Goal: Task Accomplishment & Management: Complete application form

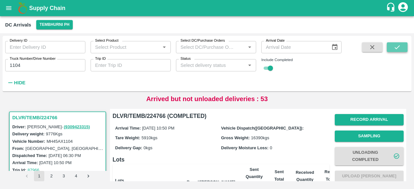
click at [398, 48] on icon "submit" at bounding box center [397, 47] width 7 height 7
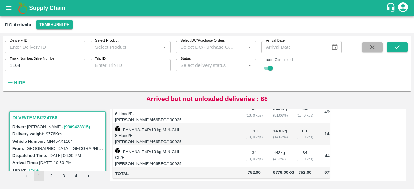
click at [377, 50] on button "button" at bounding box center [372, 47] width 21 height 10
checkbox input "false"
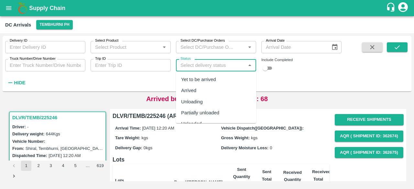
click at [188, 64] on input "Status" at bounding box center [211, 65] width 66 height 8
click at [199, 80] on div "Yet to be arrived" at bounding box center [198, 79] width 35 height 7
type input "Yet to be arrived"
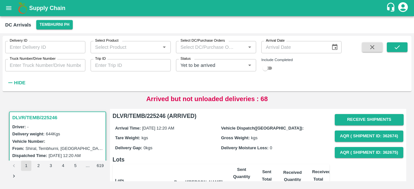
click at [268, 67] on input "checkbox" at bounding box center [265, 68] width 23 height 8
checkbox input "true"
click at [394, 51] on icon "submit" at bounding box center [397, 47] width 7 height 7
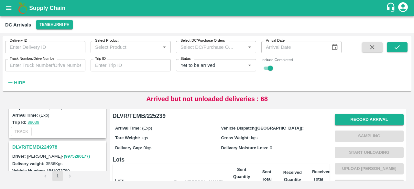
scroll to position [1874, 0]
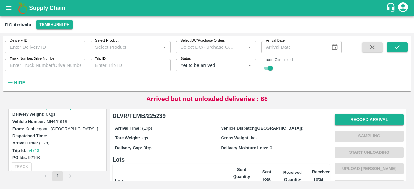
click at [69, 177] on li "pagination navigation" at bounding box center [70, 176] width 12 height 10
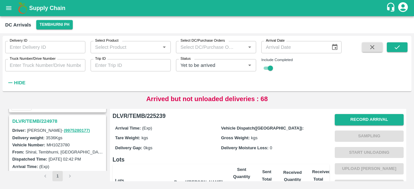
scroll to position [1680, 0]
click at [42, 118] on h3 "DLVR/TEMB/224978" at bounding box center [58, 122] width 93 height 8
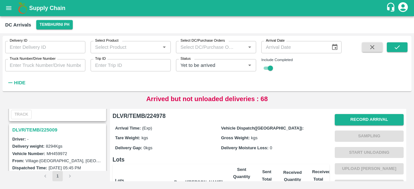
scroll to position [1595, 0]
click at [42, 126] on h3 "DLVR/TEMB/225009" at bounding box center [58, 130] width 93 height 8
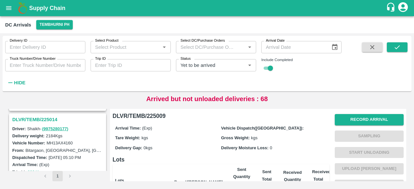
scroll to position [1501, 0]
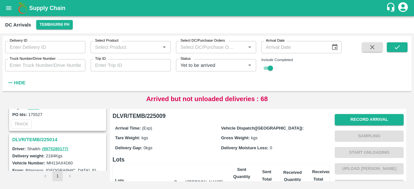
click at [38, 134] on div "DLVR/TEMB/225014" at bounding box center [58, 139] width 96 height 11
click at [38, 136] on h3 "DLVR/TEMB/225014" at bounding box center [58, 140] width 93 height 8
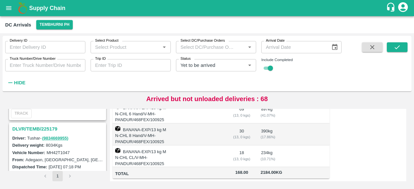
scroll to position [665, 0]
click at [49, 125] on h3 "DLVR/TEMB/225179" at bounding box center [58, 129] width 93 height 8
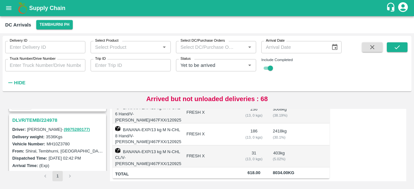
scroll to position [1676, 0]
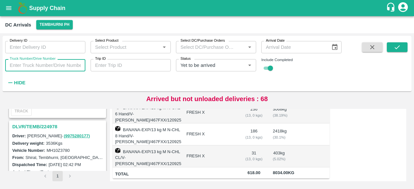
click at [23, 65] on input "Truck Number/Drive Number" at bounding box center [45, 65] width 80 height 12
type input "5101"
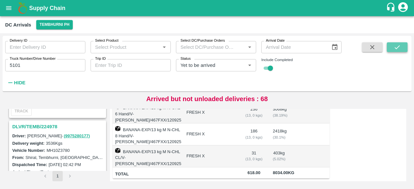
click at [396, 46] on icon "submit" at bounding box center [397, 47] width 7 height 7
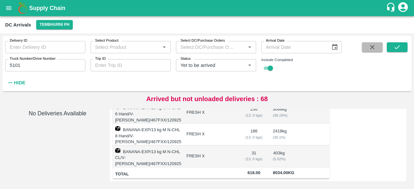
click at [374, 49] on icon "button" at bounding box center [373, 47] width 4 height 4
checkbox input "false"
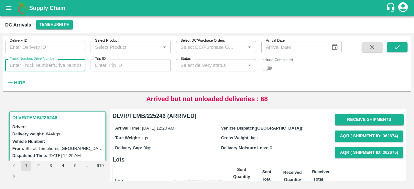
click at [23, 68] on input "Truck Number/Drive Number" at bounding box center [45, 65] width 80 height 12
type input "1104"
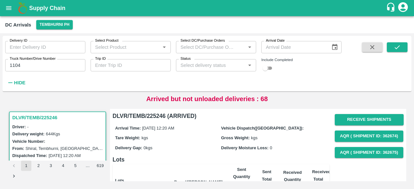
click at [267, 68] on input "checkbox" at bounding box center [265, 68] width 23 height 8
checkbox input "true"
click at [396, 47] on icon "submit" at bounding box center [397, 47] width 7 height 7
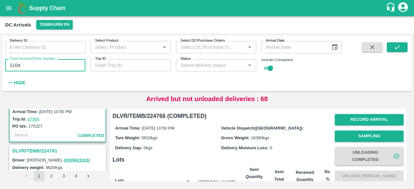
click at [13, 67] on input "1104" at bounding box center [45, 65] width 80 height 12
click at [397, 47] on icon "submit" at bounding box center [397, 47] width 7 height 7
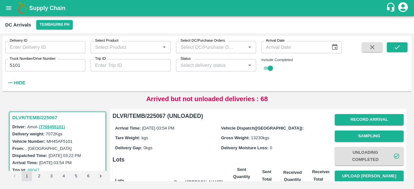
scroll to position [164, 0]
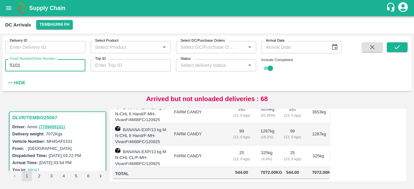
click at [14, 65] on input "5101" at bounding box center [45, 65] width 80 height 12
type input "4518"
click at [396, 47] on icon "submit" at bounding box center [397, 47] width 7 height 7
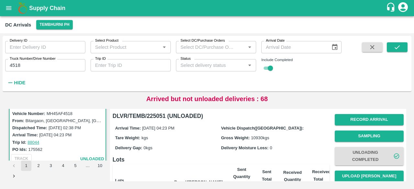
scroll to position [42, 0]
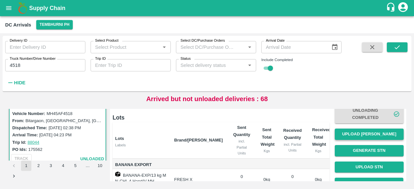
click at [374, 133] on button "Upload [PERSON_NAME]" at bounding box center [369, 134] width 69 height 11
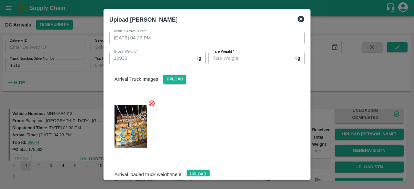
scroll to position [0, 0]
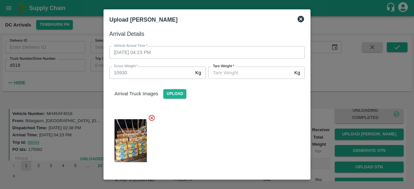
click at [299, 17] on icon at bounding box center [301, 19] width 6 height 6
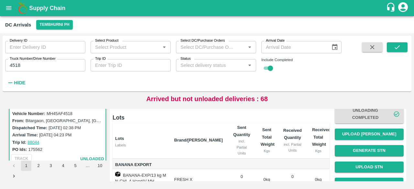
click at [317, 105] on div "DLVR/TEMB/225051 Driver: [PERSON_NAME] - ( 9922349566 ) Delivery weight: 5096 K…" at bounding box center [207, 145] width 409 height 83
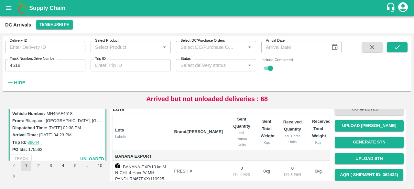
scroll to position [24, 0]
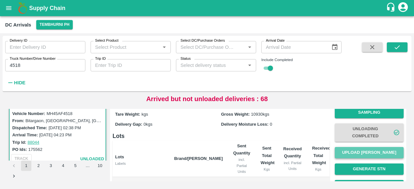
click at [364, 152] on button "Upload [PERSON_NAME]" at bounding box center [369, 152] width 69 height 11
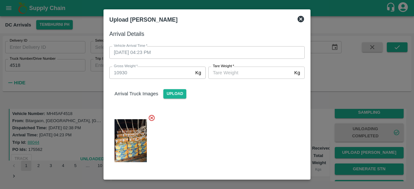
scroll to position [101, 0]
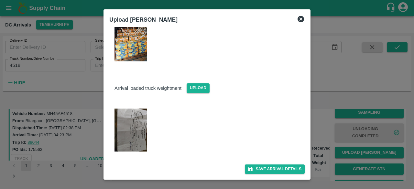
click at [120, 134] on img at bounding box center [131, 130] width 32 height 43
click at [301, 17] on icon at bounding box center [301, 19] width 6 height 6
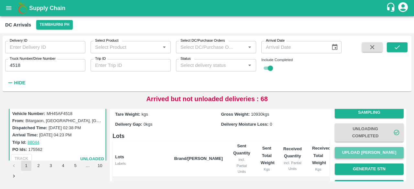
click at [369, 154] on button "Upload [PERSON_NAME]" at bounding box center [369, 152] width 69 height 11
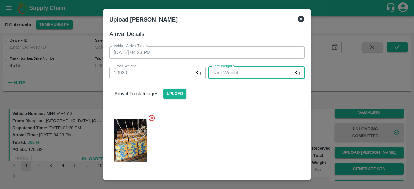
click at [226, 73] on input "[PERSON_NAME]   *" at bounding box center [250, 73] width 84 height 12
type input "5400"
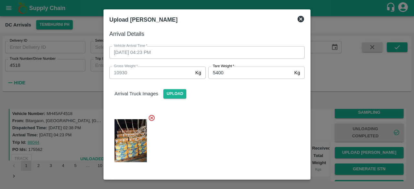
click at [250, 158] on div at bounding box center [204, 139] width 201 height 60
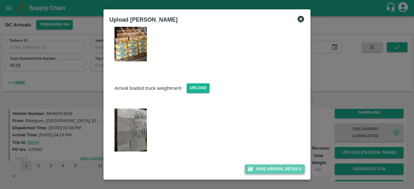
click at [267, 170] on button "Save Arrival Details" at bounding box center [275, 169] width 60 height 9
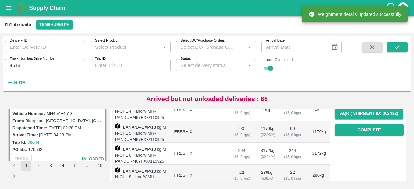
scroll to position [118, 0]
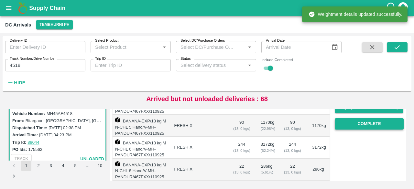
click at [369, 123] on button "Complete" at bounding box center [369, 123] width 69 height 11
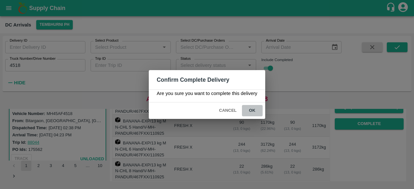
click at [252, 112] on button "ok" at bounding box center [252, 110] width 21 height 11
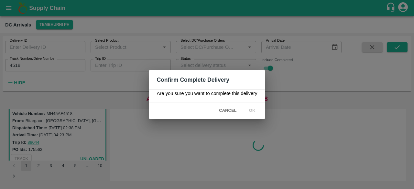
scroll to position [0, 0]
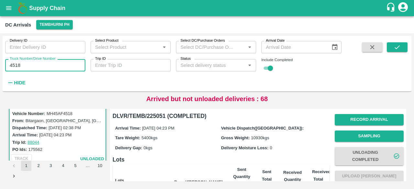
click at [13, 65] on input "4518" at bounding box center [45, 65] width 80 height 12
click at [398, 48] on icon "submit" at bounding box center [397, 47] width 5 height 4
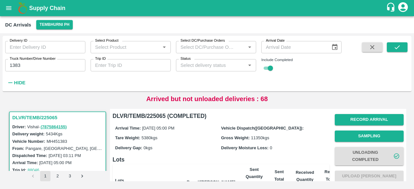
click at [15, 66] on input "1383" at bounding box center [45, 65] width 80 height 12
type input "1383"
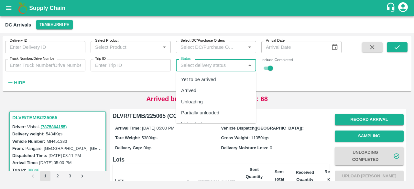
click at [205, 66] on input "Status" at bounding box center [211, 65] width 66 height 8
click at [203, 83] on div "Yet to be arrived" at bounding box center [198, 79] width 35 height 7
type input "Yet to be arrived"
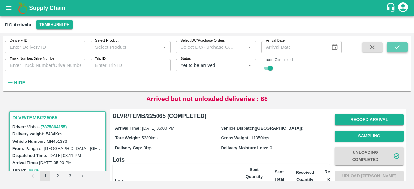
click at [402, 46] on button "submit" at bounding box center [397, 47] width 21 height 10
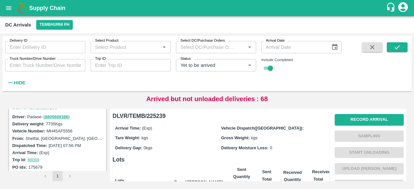
scroll to position [574, 0]
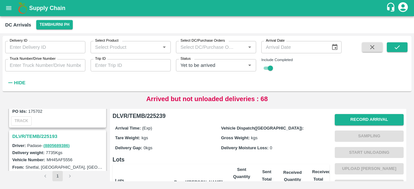
click at [38, 134] on h3 "DLVR/TEMB/225193" at bounding box center [58, 136] width 93 height 8
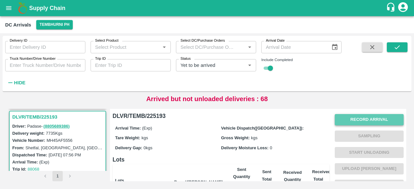
click at [360, 120] on button "Record Arrival" at bounding box center [369, 119] width 69 height 11
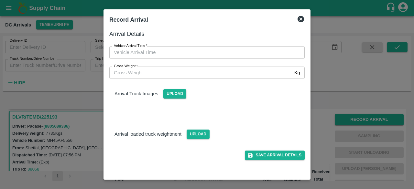
type input "DD/MM/YYYY hh:mm aa"
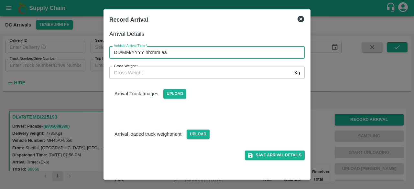
click at [191, 53] on input "DD/MM/YYYY hh:mm aa" at bounding box center [204, 52] width 191 height 12
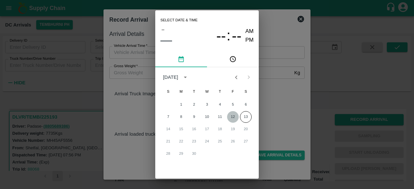
click at [234, 118] on button "12" at bounding box center [233, 117] width 12 height 12
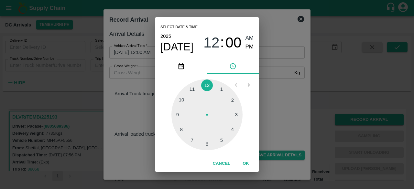
click at [221, 142] on div at bounding box center [207, 114] width 71 height 71
click at [249, 46] on span "PM" at bounding box center [250, 47] width 8 height 9
type input "[DATE] 05:00 PM"
click at [281, 109] on div "Select date & time [DATE] 05 : 00 AM PM 05 10 15 20 25 30 35 40 45 50 55 00 Can…" at bounding box center [207, 94] width 414 height 189
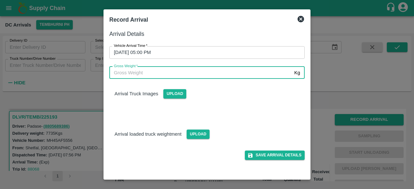
click at [135, 74] on input "Gross Weight   *" at bounding box center [200, 73] width 183 height 12
type input "13385"
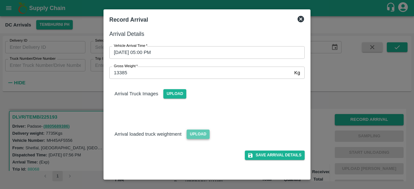
click at [195, 134] on span "Upload" at bounding box center [198, 134] width 23 height 9
click at [0, 0] on input "Upload" at bounding box center [0, 0] width 0 height 0
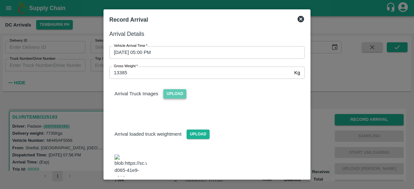
click at [176, 95] on span "Upload" at bounding box center [174, 93] width 23 height 9
click at [0, 0] on input "Upload" at bounding box center [0, 0] width 0 height 0
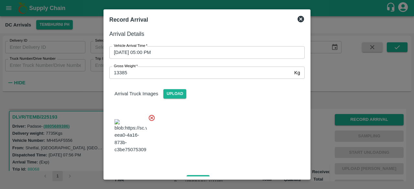
scroll to position [75, 0]
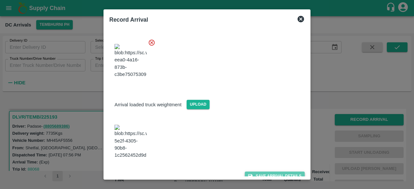
click at [269, 172] on button "Save Arrival Details" at bounding box center [275, 176] width 60 height 9
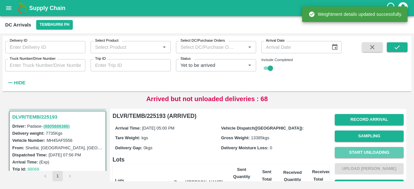
click at [367, 156] on button "Start Unloading" at bounding box center [369, 152] width 69 height 11
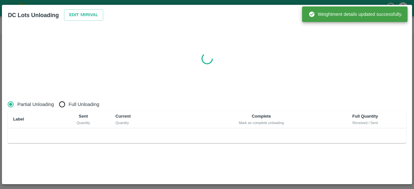
click at [85, 15] on icon at bounding box center [84, 15] width 8 height 8
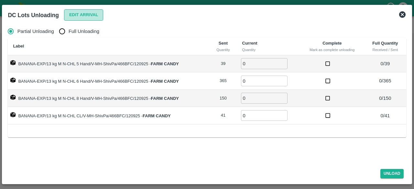
click at [84, 11] on button "Edit Arrival" at bounding box center [83, 14] width 39 height 11
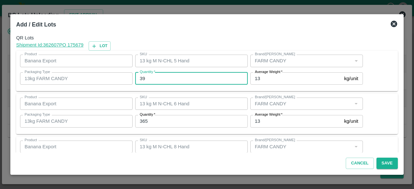
click at [142, 79] on input "39" at bounding box center [191, 79] width 113 height 12
type input "4"
type input "37"
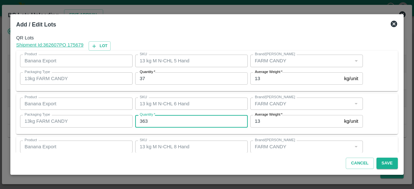
type input "363"
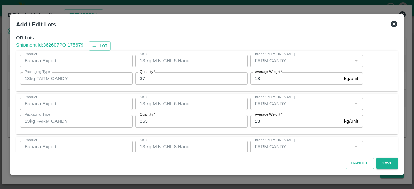
scroll to position [72, 0]
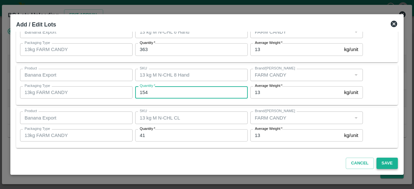
type input "154"
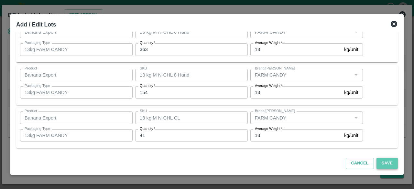
click at [387, 162] on button "Save" at bounding box center [387, 163] width 21 height 11
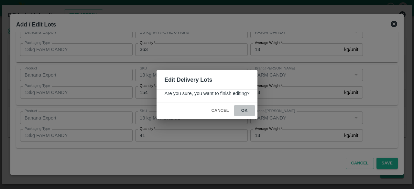
click at [244, 111] on button "ok" at bounding box center [244, 110] width 21 height 11
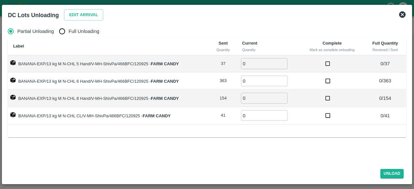
click at [67, 34] on input "Full Unloading" at bounding box center [62, 31] width 13 height 13
radio input "true"
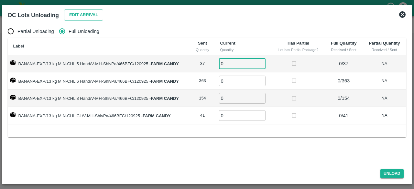
click at [233, 65] on input "0" at bounding box center [242, 63] width 47 height 11
type input "37"
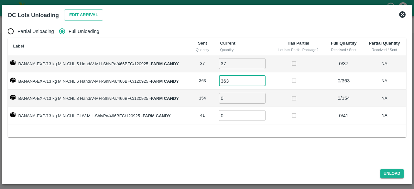
type input "363"
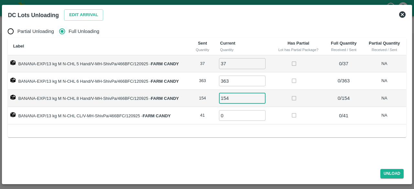
type input "154"
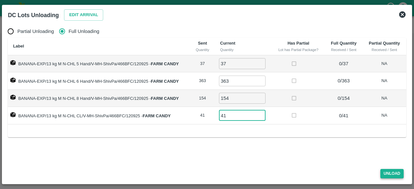
type input "41"
click at [385, 171] on button "Unload" at bounding box center [392, 173] width 23 height 9
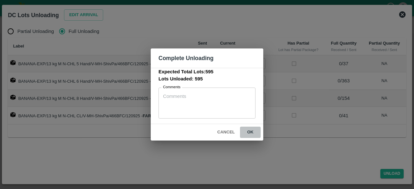
click at [250, 133] on button "ok" at bounding box center [250, 132] width 21 height 11
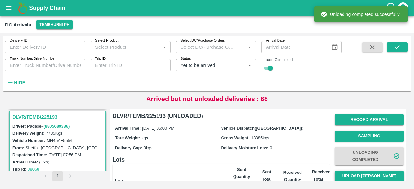
click at [366, 174] on button "Upload [PERSON_NAME]" at bounding box center [369, 176] width 69 height 11
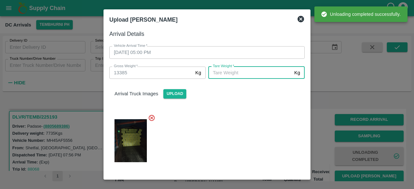
click at [249, 76] on input "[PERSON_NAME]   *" at bounding box center [250, 73] width 84 height 12
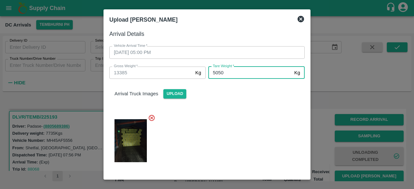
type input "5050"
click at [252, 126] on div at bounding box center [204, 139] width 201 height 60
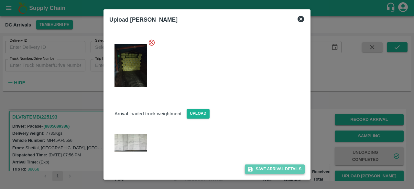
click at [270, 170] on button "Save Arrival Details" at bounding box center [275, 169] width 60 height 9
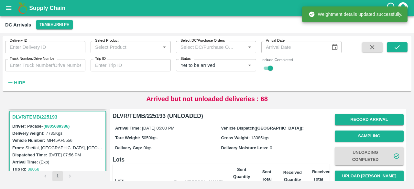
scroll to position [74, 0]
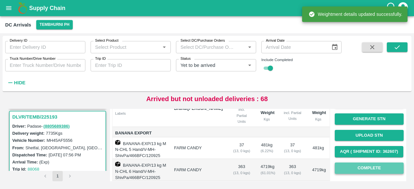
click at [362, 170] on button "Complete" at bounding box center [369, 168] width 69 height 11
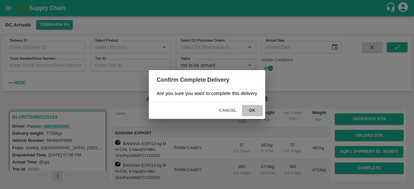
click at [251, 113] on button "ok" at bounding box center [252, 110] width 21 height 11
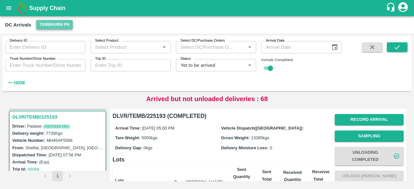
click at [52, 22] on button "Tembhurni PH" at bounding box center [54, 24] width 36 height 9
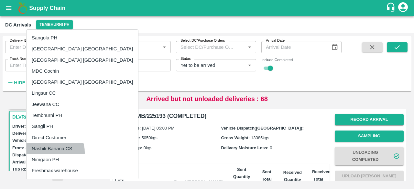
click at [52, 152] on li "Nashik Banana CS" at bounding box center [83, 148] width 112 height 11
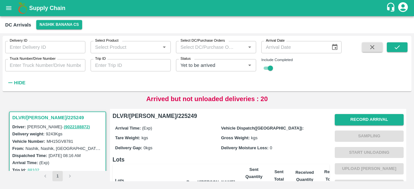
click at [23, 65] on input "Truck Number/Drive Number" at bounding box center [45, 65] width 80 height 12
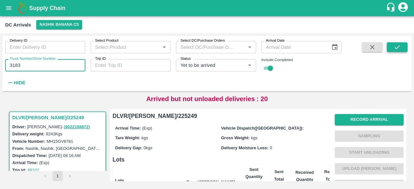
type input "3183"
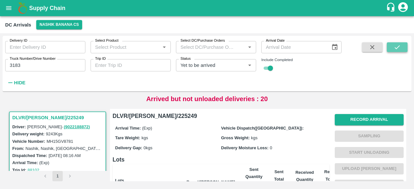
click at [394, 50] on icon "submit" at bounding box center [397, 47] width 7 height 7
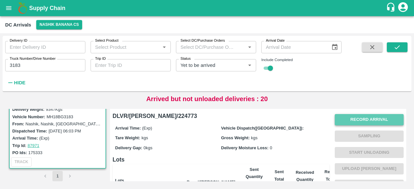
click at [366, 122] on button "Record Arrival" at bounding box center [369, 119] width 69 height 11
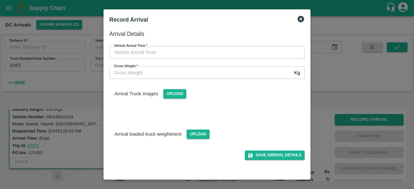
type input "DD/MM/YYYY hh:mm aa"
click at [192, 51] on input "DD/MM/YYYY hh:mm aa" at bounding box center [204, 52] width 191 height 12
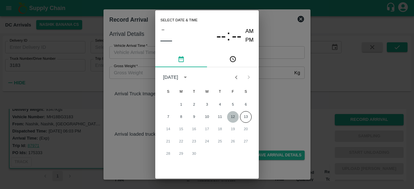
click at [233, 118] on button "12" at bounding box center [233, 117] width 12 height 12
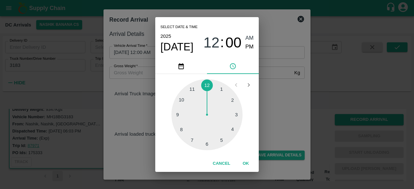
click at [237, 132] on div at bounding box center [207, 114] width 71 height 71
click at [187, 115] on div at bounding box center [207, 114] width 71 height 71
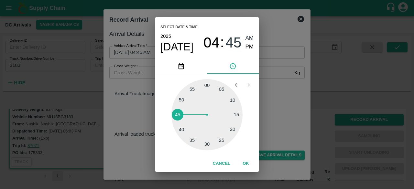
click at [267, 92] on div "Select date & time [DATE] 04 : 45 AM PM 05 10 15 20 25 30 35 40 45 50 55 00 Can…" at bounding box center [207, 94] width 414 height 189
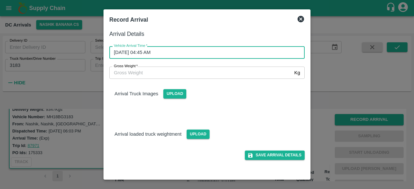
click at [173, 53] on input "[DATE] 04:45 AM" at bounding box center [204, 52] width 191 height 12
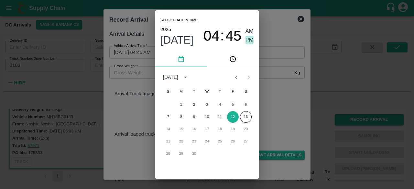
click at [249, 39] on span "PM" at bounding box center [250, 40] width 8 height 9
type input "[DATE] 04:45 PM"
click at [274, 105] on div "Select date & time [DATE] 04 : 45 AM PM [DATE] S M T W T F S 1 2 3 4 5 6 7 8 9 …" at bounding box center [207, 94] width 414 height 189
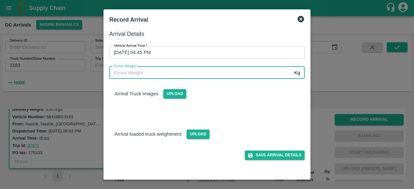
click at [126, 73] on input "Gross Weight   *" at bounding box center [200, 73] width 183 height 12
type input "16370"
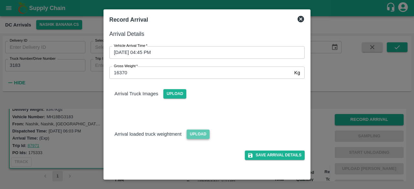
click at [197, 135] on span "Upload" at bounding box center [198, 134] width 23 height 9
click at [0, 0] on input "Upload" at bounding box center [0, 0] width 0 height 0
click at [167, 94] on span "Upload" at bounding box center [174, 93] width 23 height 9
click at [0, 0] on input "Upload" at bounding box center [0, 0] width 0 height 0
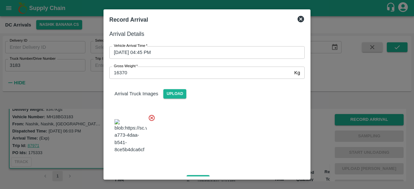
scroll to position [41, 0]
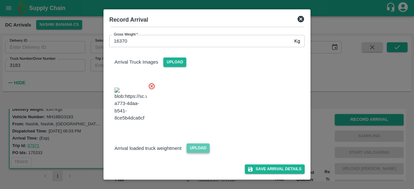
click at [196, 146] on span "Upload" at bounding box center [198, 148] width 23 height 9
click at [0, 0] on input "Upload" at bounding box center [0, 0] width 0 height 0
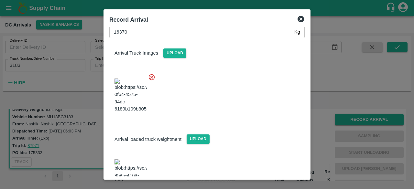
scroll to position [71, 0]
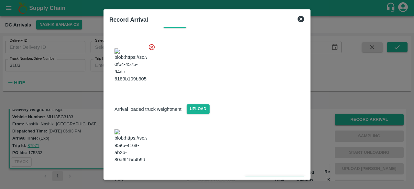
click at [269, 176] on button "Save Arrival Details" at bounding box center [275, 180] width 60 height 9
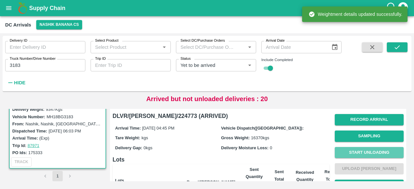
click at [360, 154] on button "Start Unloading" at bounding box center [369, 152] width 69 height 11
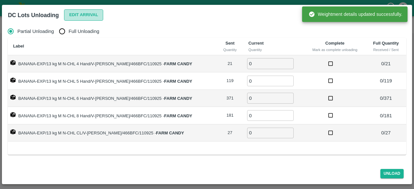
click at [80, 12] on button "Edit Arrival" at bounding box center [83, 14] width 39 height 11
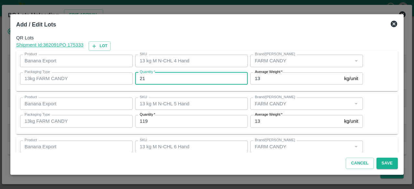
click at [142, 81] on input "21" at bounding box center [191, 79] width 113 height 12
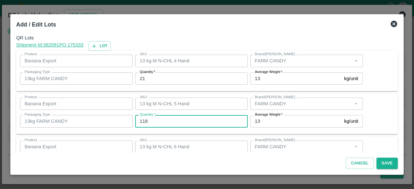
type input "118"
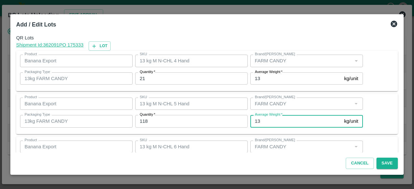
scroll to position [72, 0]
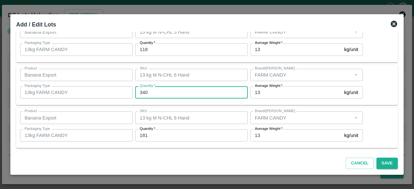
type input "340"
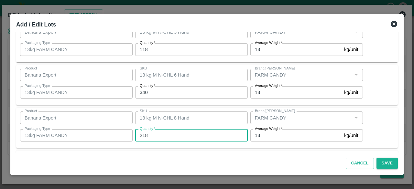
type input "218"
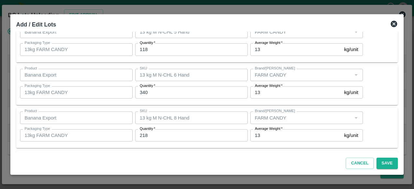
scroll to position [115, 0]
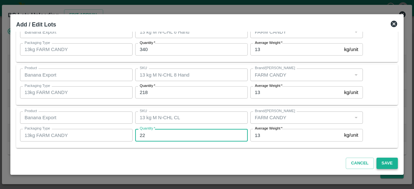
type input "22"
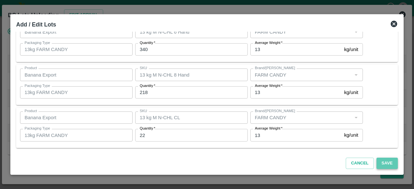
click at [390, 163] on button "Save" at bounding box center [387, 163] width 21 height 11
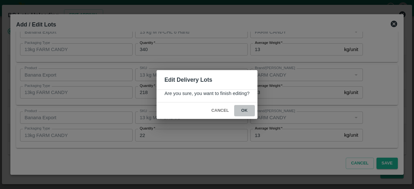
click at [245, 108] on button "ok" at bounding box center [244, 110] width 21 height 11
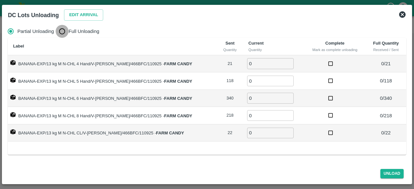
click at [62, 32] on input "Full Unloading" at bounding box center [62, 31] width 13 height 13
radio input "true"
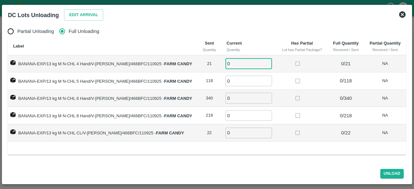
click at [234, 62] on input "0" at bounding box center [249, 63] width 47 height 11
type input "21"
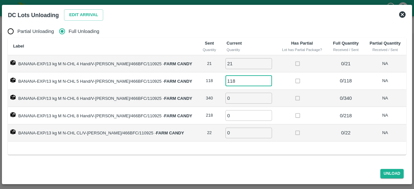
type input "118"
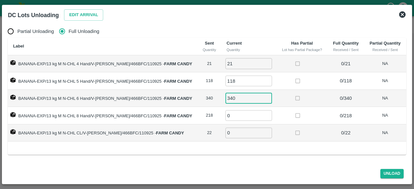
type input "340"
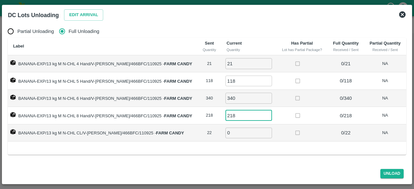
type input "218"
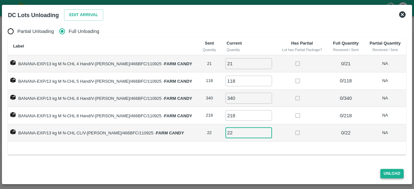
type input "22"
click at [392, 172] on button "Unload" at bounding box center [392, 173] width 23 height 9
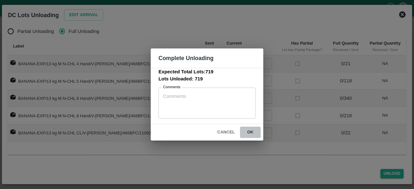
click at [251, 130] on button "ok" at bounding box center [250, 132] width 21 height 11
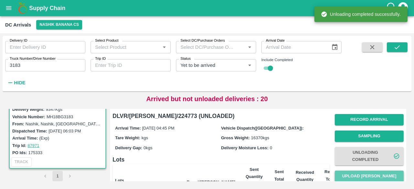
click at [370, 178] on button "Upload [PERSON_NAME]" at bounding box center [369, 176] width 69 height 11
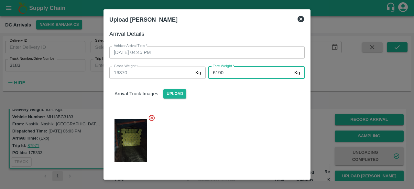
type input "6190"
click at [231, 134] on div at bounding box center [204, 139] width 201 height 60
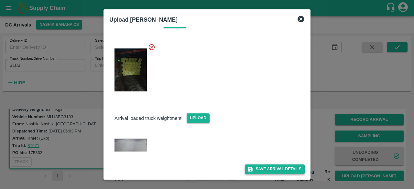
click at [271, 171] on button "Save Arrival Details" at bounding box center [275, 169] width 60 height 9
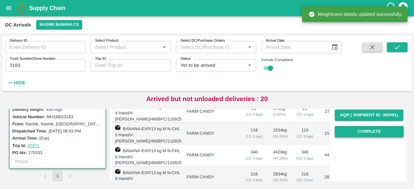
scroll to position [111, 0]
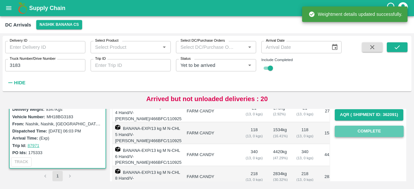
click at [365, 129] on button "Complete" at bounding box center [369, 131] width 69 height 11
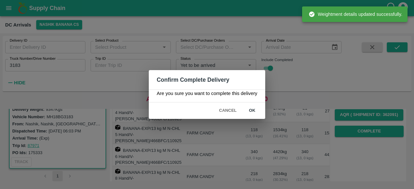
click at [251, 109] on button "ok" at bounding box center [252, 110] width 21 height 11
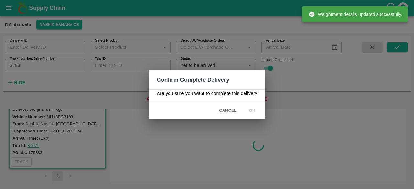
scroll to position [0, 0]
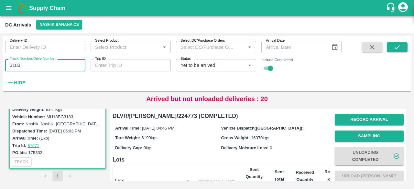
click at [17, 65] on input "3183" at bounding box center [45, 65] width 80 height 12
type input "7963"
click at [397, 50] on icon "submit" at bounding box center [397, 47] width 7 height 7
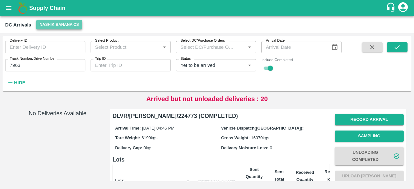
click at [44, 25] on button "Nashik Banana CS" at bounding box center [59, 24] width 46 height 9
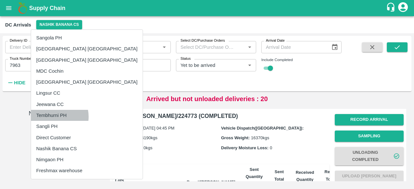
click at [51, 117] on li "Tembhurni PH" at bounding box center [87, 115] width 112 height 11
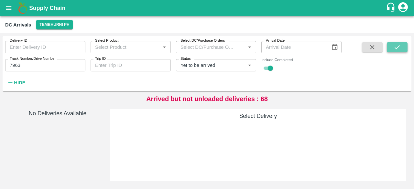
click at [395, 47] on icon "submit" at bounding box center [397, 47] width 5 height 4
click at [241, 64] on icon "Clear" at bounding box center [242, 65] width 6 height 6
click at [398, 44] on icon "submit" at bounding box center [397, 47] width 7 height 7
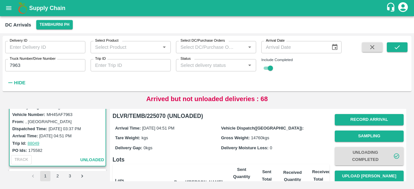
scroll to position [47, 0]
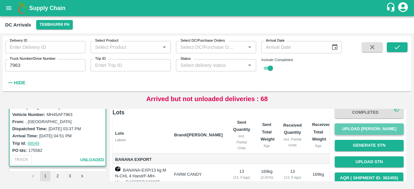
click at [375, 129] on button "Upload [PERSON_NAME]" at bounding box center [369, 129] width 69 height 11
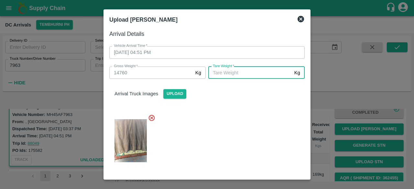
click at [233, 78] on input "[PERSON_NAME]   *" at bounding box center [250, 73] width 84 height 12
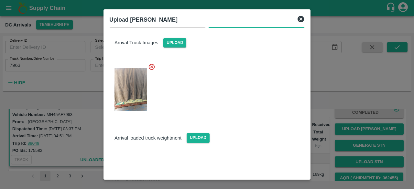
scroll to position [82, 0]
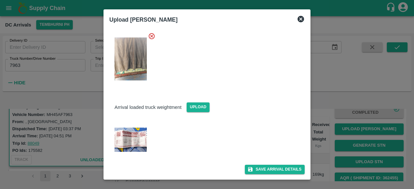
click at [125, 137] on img at bounding box center [131, 140] width 32 height 24
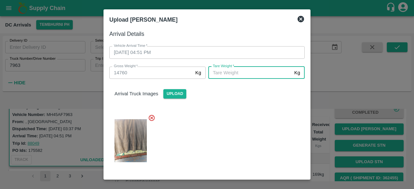
click at [238, 73] on input "[PERSON_NAME]   *" at bounding box center [250, 73] width 84 height 12
type input "5670"
click at [243, 133] on div at bounding box center [204, 139] width 201 height 60
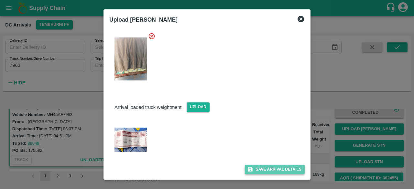
click at [273, 166] on button "Save Arrival Details" at bounding box center [275, 169] width 60 height 9
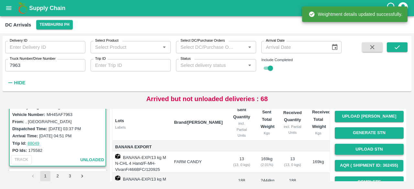
scroll to position [91, 0]
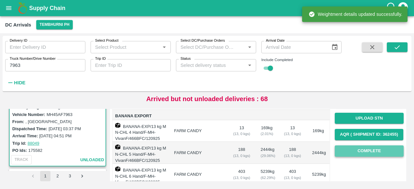
click at [368, 149] on button "Complete" at bounding box center [369, 151] width 69 height 11
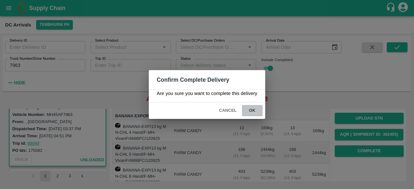
click at [254, 110] on button "ok" at bounding box center [252, 110] width 21 height 11
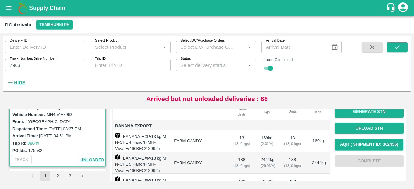
scroll to position [78, 0]
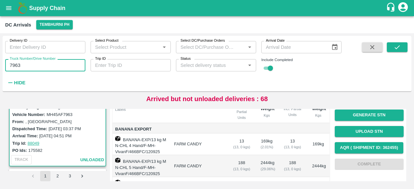
click at [12, 66] on input "7963" at bounding box center [45, 65] width 80 height 12
type input "4999"
click at [398, 47] on icon "submit" at bounding box center [397, 47] width 5 height 4
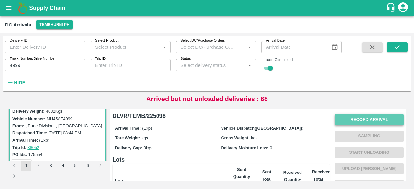
click at [361, 117] on button "Record Arrival" at bounding box center [369, 119] width 69 height 11
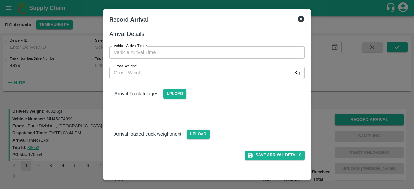
type input "DD/MM/YYYY hh:mm aa"
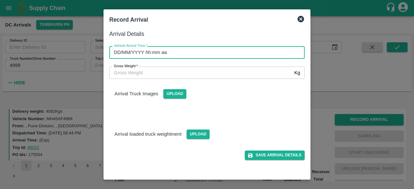
click at [229, 52] on input "DD/MM/YYYY hh:mm aa" at bounding box center [204, 52] width 191 height 12
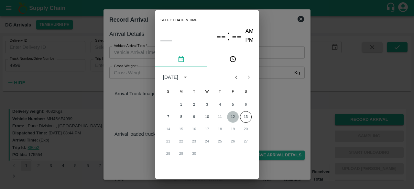
click at [232, 118] on button "12" at bounding box center [233, 117] width 12 height 12
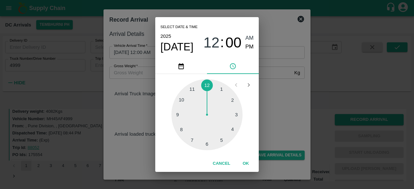
click at [207, 145] on div at bounding box center [207, 114] width 71 height 71
click at [249, 46] on span "PM" at bounding box center [250, 47] width 8 height 9
type input "[DATE] 06:00 PM"
click at [278, 110] on div "Select date & time [DATE] 06 : 00 AM PM 05 10 15 20 25 30 35 40 45 50 55 00 Can…" at bounding box center [207, 94] width 414 height 189
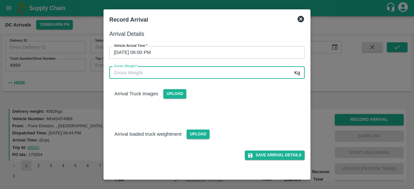
click at [151, 73] on input "Gross Weight   *" at bounding box center [200, 73] width 183 height 12
type input "10470"
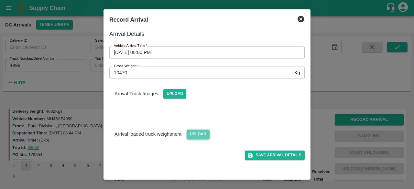
click at [191, 132] on span "Upload" at bounding box center [198, 134] width 23 height 9
click at [0, 0] on input "Upload" at bounding box center [0, 0] width 0 height 0
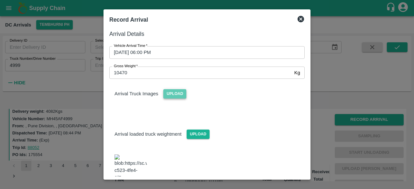
click at [175, 96] on span "Upload" at bounding box center [174, 93] width 23 height 9
click at [0, 0] on input "Upload" at bounding box center [0, 0] width 0 height 0
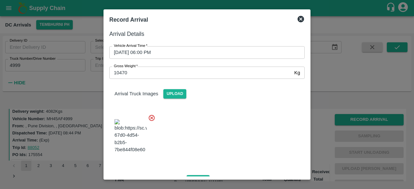
scroll to position [67, 0]
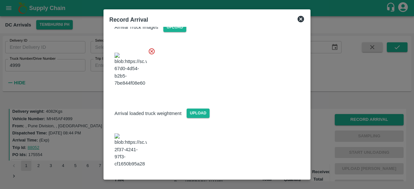
click at [275, 181] on button "Save Arrival Details" at bounding box center [275, 185] width 60 height 9
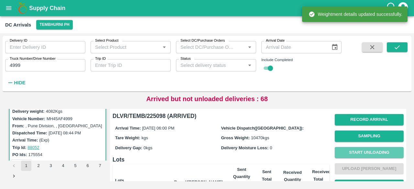
click at [371, 152] on button "Start Unloading" at bounding box center [369, 152] width 69 height 11
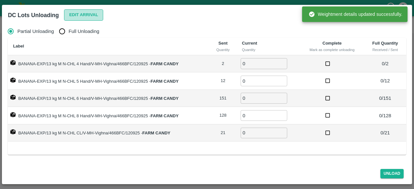
click at [87, 13] on button "Edit Arrival" at bounding box center [83, 14] width 39 height 11
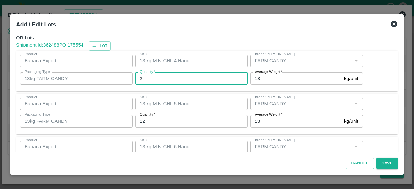
click at [150, 76] on input "2" at bounding box center [191, 79] width 113 height 12
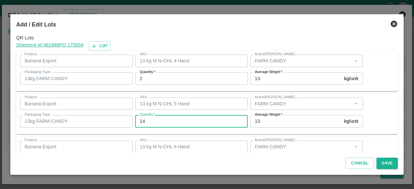
type input "14"
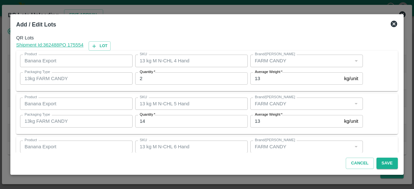
scroll to position [72, 0]
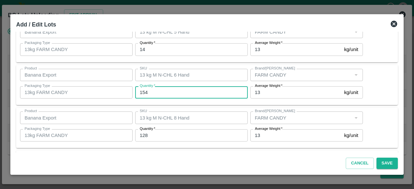
type input "154"
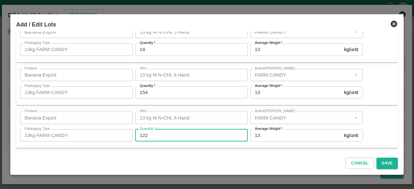
type input "122"
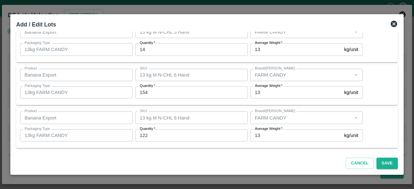
scroll to position [115, 0]
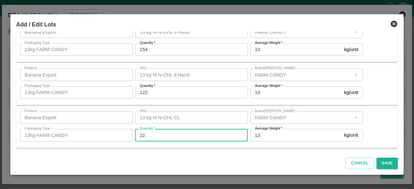
type input "22"
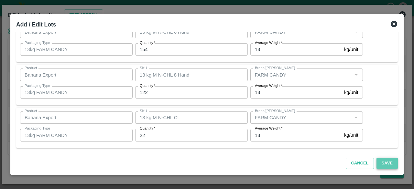
click at [386, 166] on button "Save" at bounding box center [387, 163] width 21 height 11
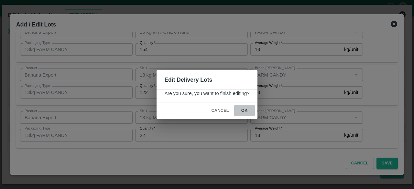
click at [245, 112] on button "ok" at bounding box center [244, 110] width 21 height 11
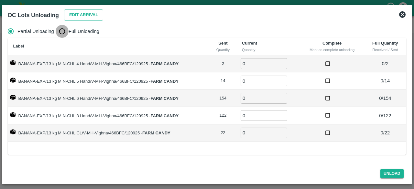
click at [62, 31] on input "Full Unloading" at bounding box center [62, 31] width 13 height 13
radio input "true"
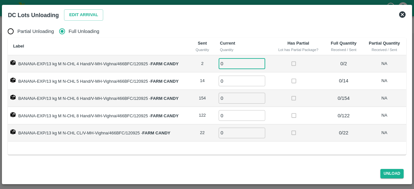
click at [228, 61] on input "0" at bounding box center [242, 63] width 47 height 11
type input "2"
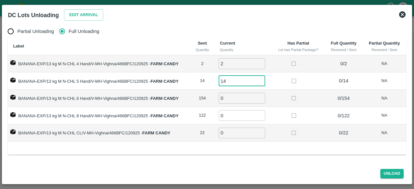
type input "14"
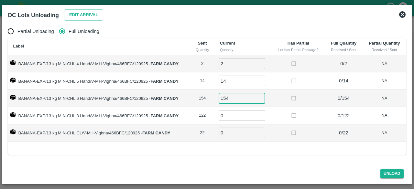
type input "154"
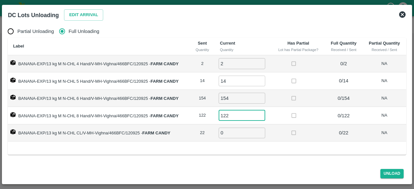
type input "122"
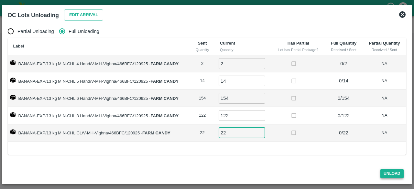
type input "22"
click at [387, 174] on button "Unload" at bounding box center [392, 173] width 23 height 9
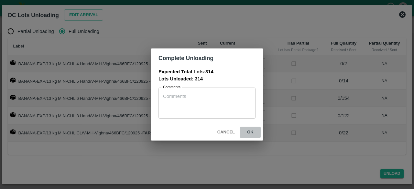
click at [250, 132] on button "ok" at bounding box center [250, 132] width 21 height 11
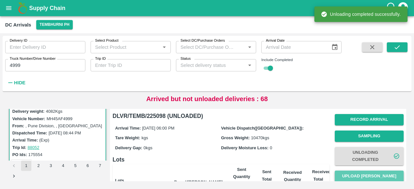
click at [366, 175] on button "Upload [PERSON_NAME]" at bounding box center [369, 176] width 69 height 11
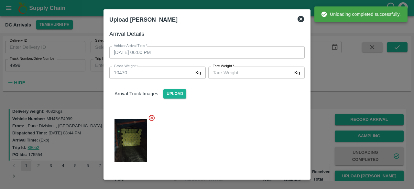
click at [366, 175] on div at bounding box center [207, 94] width 414 height 189
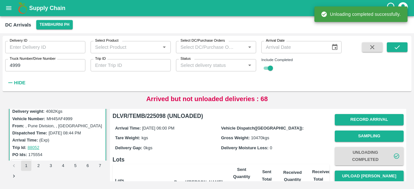
scroll to position [0, 0]
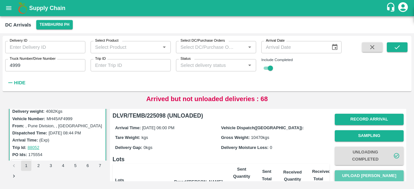
click at [366, 174] on button "Upload [PERSON_NAME]" at bounding box center [369, 176] width 69 height 11
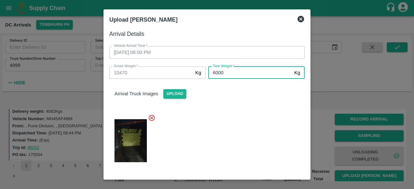
type input "6000"
click at [246, 117] on div at bounding box center [204, 139] width 201 height 60
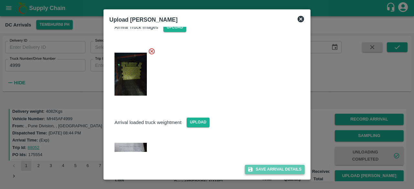
click at [268, 168] on button "Save Arrival Details" at bounding box center [275, 169] width 60 height 9
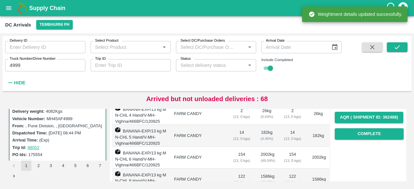
scroll to position [113, 0]
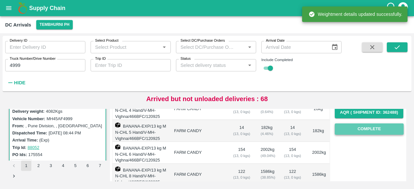
click at [372, 129] on button "Complete" at bounding box center [369, 129] width 69 height 11
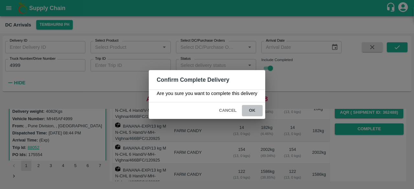
click at [251, 112] on button "ok" at bounding box center [252, 110] width 21 height 11
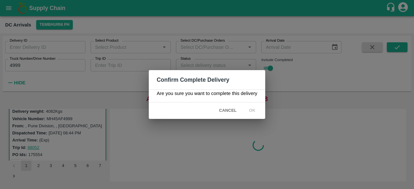
scroll to position [0, 0]
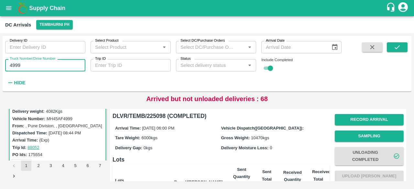
click at [15, 65] on input "4999" at bounding box center [45, 65] width 80 height 12
type input "5250"
click at [401, 45] on button "submit" at bounding box center [397, 47] width 21 height 10
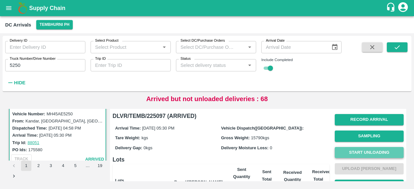
click at [367, 152] on button "Start Unloading" at bounding box center [369, 152] width 69 height 11
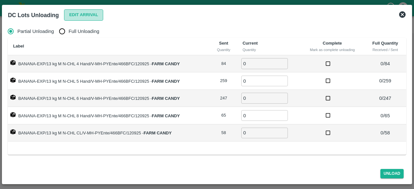
click at [77, 13] on button "Edit Arrival" at bounding box center [83, 14] width 39 height 11
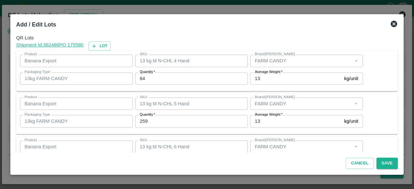
click at [142, 79] on input "84" at bounding box center [191, 79] width 113 height 12
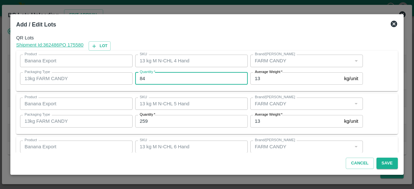
click at [142, 79] on input "84" at bounding box center [191, 79] width 113 height 12
type input "83"
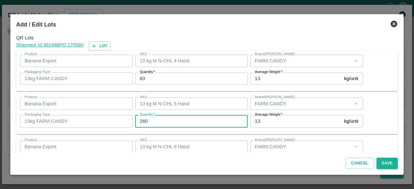
type input "260"
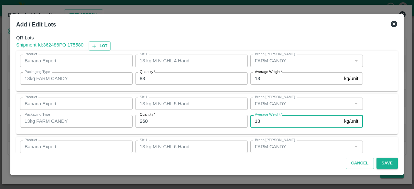
scroll to position [72, 0]
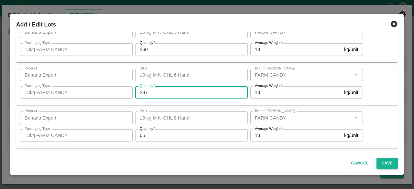
type input "237"
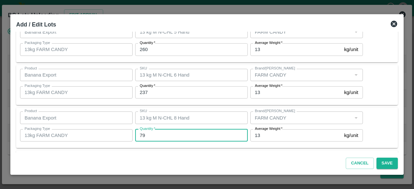
type input "79"
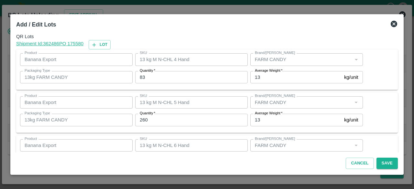
scroll to position [0, 0]
type input "54"
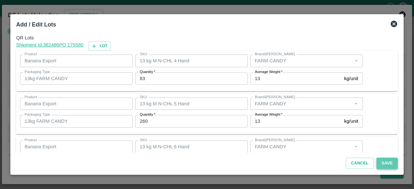
click at [384, 163] on button "Save" at bounding box center [387, 163] width 21 height 11
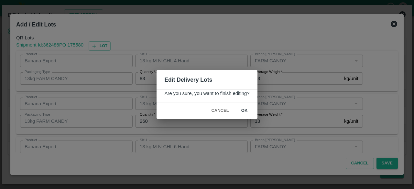
click at [244, 109] on button "ok" at bounding box center [244, 110] width 21 height 11
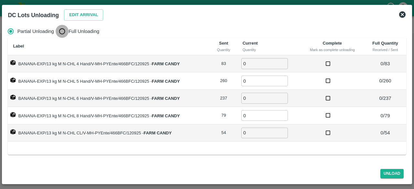
click at [61, 34] on input "Full Unloading" at bounding box center [62, 31] width 13 height 13
radio input "true"
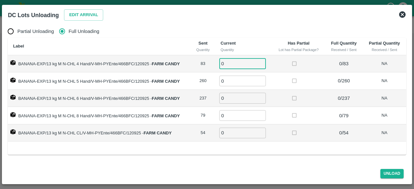
click at [237, 64] on input "0" at bounding box center [242, 63] width 47 height 11
type input "83"
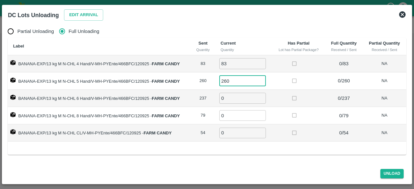
type input "260"
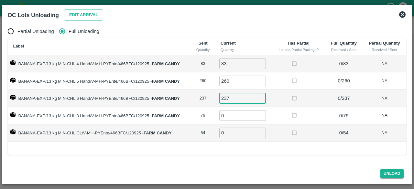
type input "237"
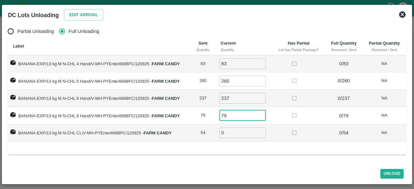
type input "79"
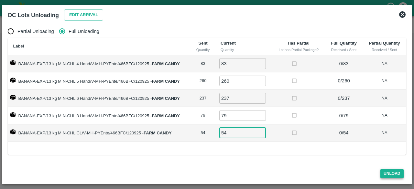
type input "54"
click at [390, 174] on button "Unload" at bounding box center [392, 173] width 23 height 9
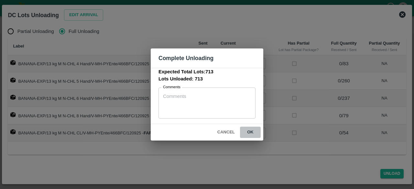
click at [249, 131] on button "ok" at bounding box center [250, 132] width 21 height 11
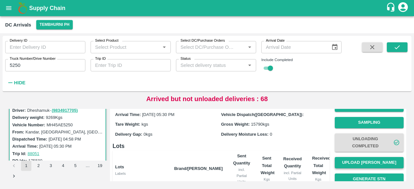
scroll to position [13, 0]
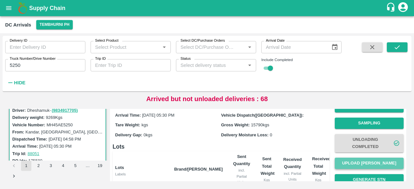
click at [374, 161] on button "Upload [PERSON_NAME]" at bounding box center [369, 163] width 69 height 11
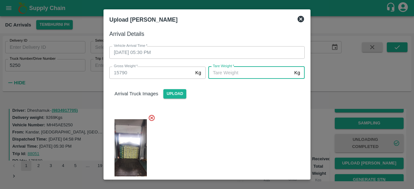
click at [237, 73] on input "[PERSON_NAME]   *" at bounding box center [250, 73] width 84 height 12
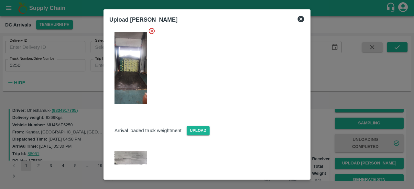
scroll to position [89, 0]
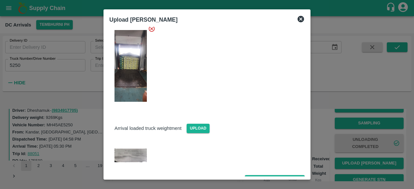
click at [129, 152] on img at bounding box center [131, 156] width 32 height 14
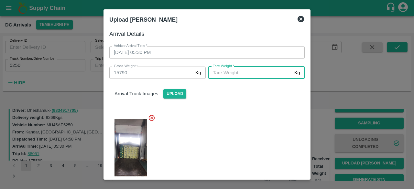
click at [234, 74] on input "[PERSON_NAME]   *" at bounding box center [250, 73] width 84 height 12
type input "4740"
click at [251, 129] on div at bounding box center [204, 153] width 201 height 89
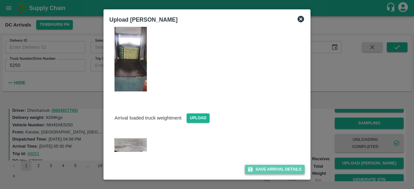
click at [263, 171] on button "Save Arrival Details" at bounding box center [275, 169] width 60 height 9
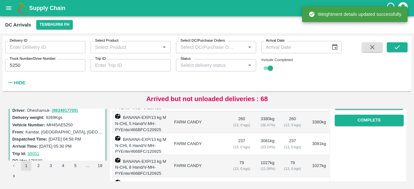
scroll to position [127, 0]
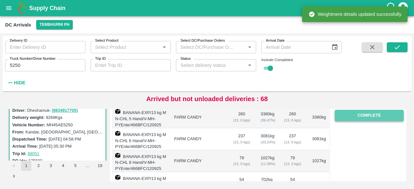
click at [363, 116] on button "Complete" at bounding box center [369, 115] width 69 height 11
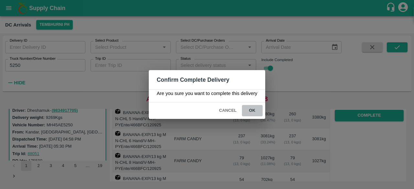
click at [255, 111] on button "ok" at bounding box center [252, 110] width 21 height 11
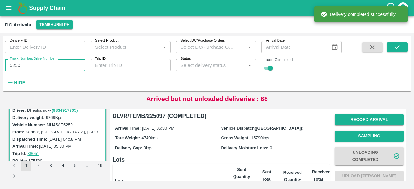
click at [17, 67] on input "5250" at bounding box center [45, 65] width 80 height 12
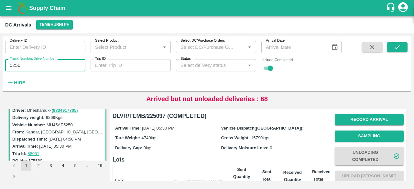
click at [17, 67] on input "5250" at bounding box center [45, 65] width 80 height 12
type input "7868"
click at [395, 48] on icon "submit" at bounding box center [397, 47] width 5 height 4
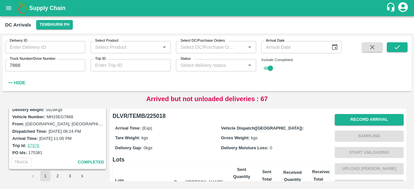
scroll to position [109, 0]
drag, startPoint x: 64, startPoint y: 139, endPoint x: 66, endPoint y: 157, distance: 17.9
click at [66, 157] on div "TRACK completed" at bounding box center [58, 162] width 96 height 12
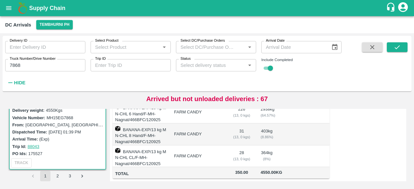
scroll to position [0, 0]
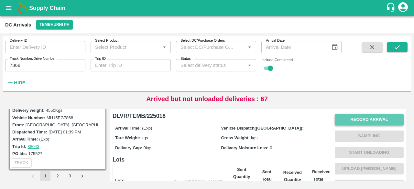
click at [365, 121] on button "Record Arrival" at bounding box center [369, 119] width 69 height 11
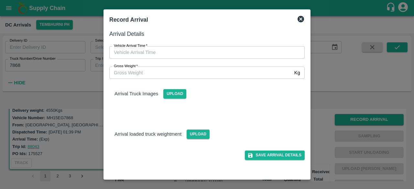
type input "DD/MM/YYYY hh:mm aa"
click at [216, 52] on input "DD/MM/YYYY hh:mm aa" at bounding box center [204, 52] width 191 height 12
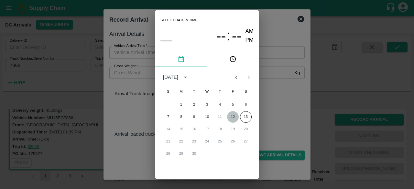
click at [230, 117] on button "12" at bounding box center [233, 117] width 12 height 12
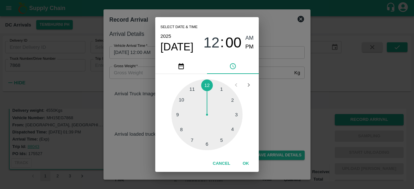
click at [220, 142] on div at bounding box center [207, 114] width 71 height 71
click at [183, 100] on div at bounding box center [207, 114] width 71 height 71
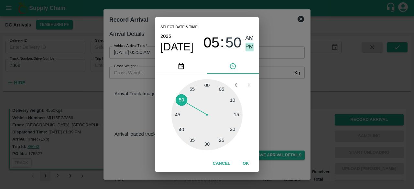
click at [249, 46] on span "PM" at bounding box center [250, 47] width 8 height 9
type input "[DATE] 05:50 PM"
click at [275, 96] on div "Select date & time [DATE] 05 : 50 AM PM 05 10 15 20 25 30 35 40 45 50 55 00 Can…" at bounding box center [207, 94] width 414 height 189
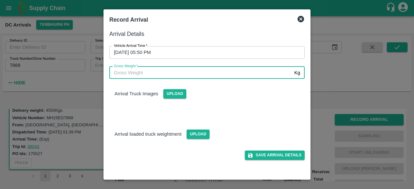
click at [142, 77] on input "Gross Weight   *" at bounding box center [200, 73] width 183 height 12
type input "10340"
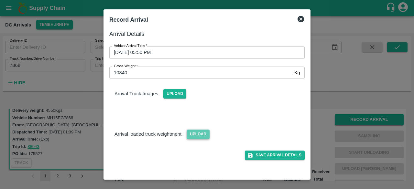
click at [197, 134] on span "Upload" at bounding box center [198, 134] width 23 height 9
click at [0, 0] on input "Upload" at bounding box center [0, 0] width 0 height 0
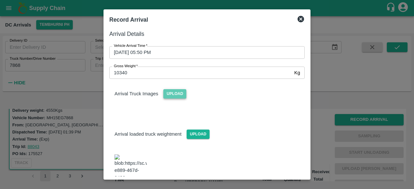
click at [173, 92] on span "Upload" at bounding box center [174, 93] width 23 height 9
click at [0, 0] on input "Upload" at bounding box center [0, 0] width 0 height 0
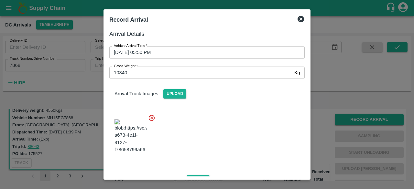
scroll to position [76, 0]
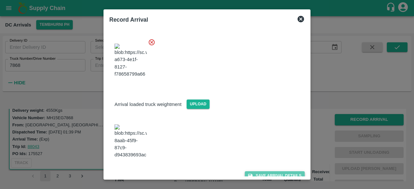
click at [267, 172] on button "Save Arrival Details" at bounding box center [275, 176] width 60 height 9
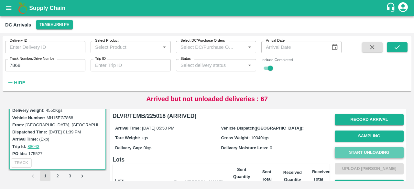
click at [370, 151] on button "Start Unloading" at bounding box center [369, 152] width 69 height 11
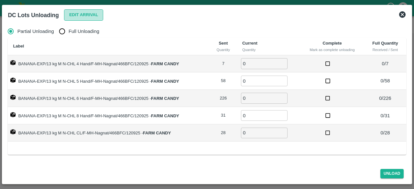
click at [87, 12] on button "Edit Arrival" at bounding box center [83, 14] width 39 height 11
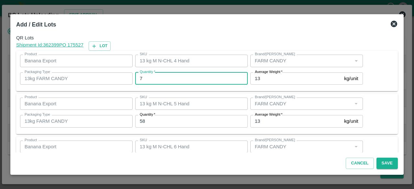
click at [146, 78] on input "7" at bounding box center [191, 79] width 113 height 12
type input "6"
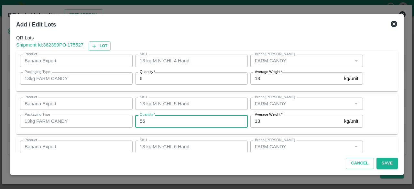
type input "56"
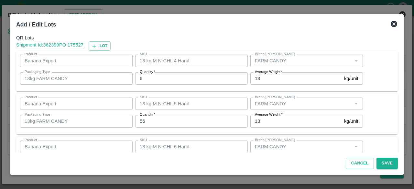
scroll to position [72, 0]
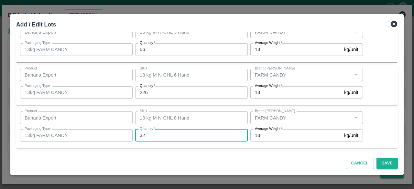
type input "32"
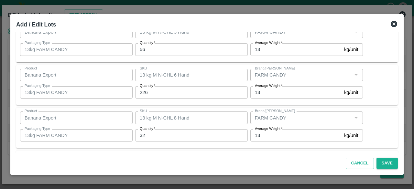
scroll to position [115, 0]
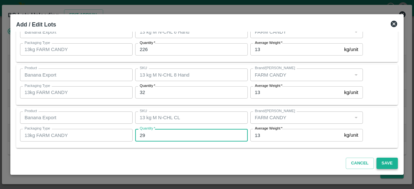
type input "29"
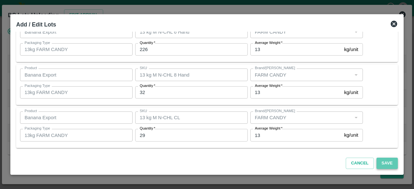
click at [385, 163] on button "Save" at bounding box center [387, 163] width 21 height 11
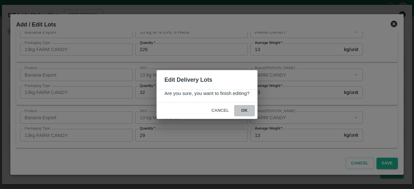
click at [245, 110] on button "ok" at bounding box center [244, 110] width 21 height 11
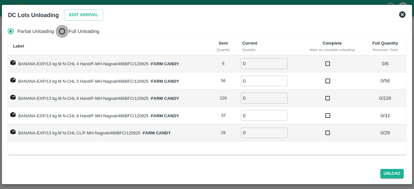
click at [63, 35] on input "Full Unloading" at bounding box center [62, 31] width 13 height 13
radio input "true"
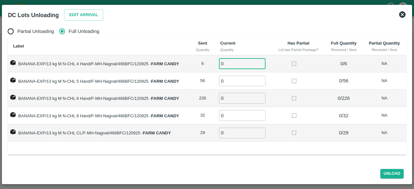
click at [232, 64] on input "0" at bounding box center [242, 63] width 47 height 11
type input "6"
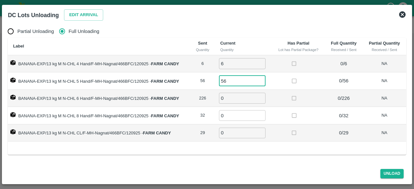
type input "56"
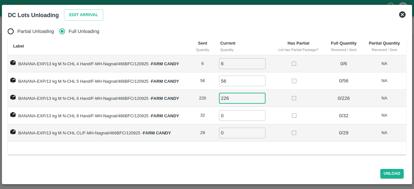
type input "226"
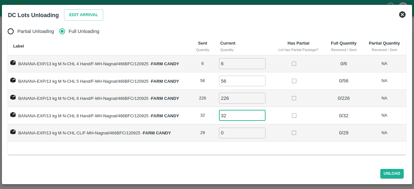
type input "32"
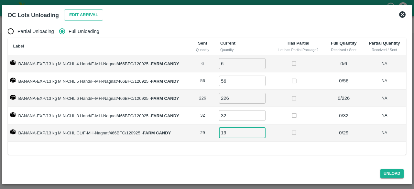
type input "1"
type input "29"
click at [388, 171] on button "Unload" at bounding box center [392, 173] width 23 height 9
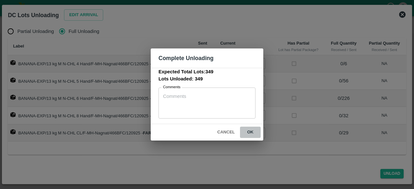
click at [252, 134] on button "ok" at bounding box center [250, 132] width 21 height 11
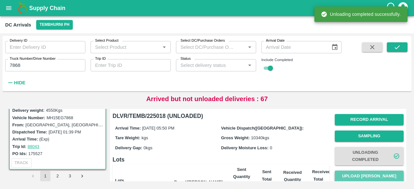
click at [370, 178] on button "Upload [PERSON_NAME]" at bounding box center [369, 176] width 69 height 11
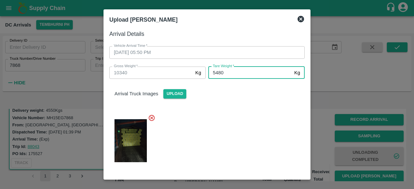
type input "5480"
click at [248, 120] on div at bounding box center [204, 139] width 201 height 60
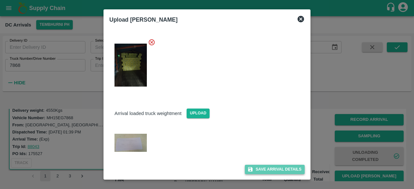
click at [271, 169] on button "Save Arrival Details" at bounding box center [275, 169] width 60 height 9
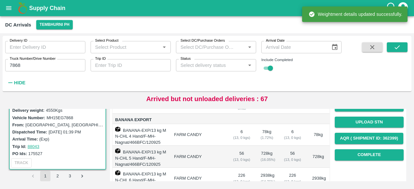
scroll to position [91, 0]
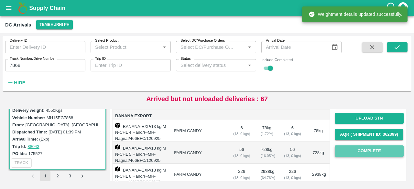
click at [366, 151] on button "Complete" at bounding box center [369, 151] width 69 height 11
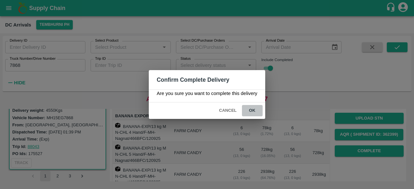
click at [252, 111] on button "ok" at bounding box center [252, 110] width 21 height 11
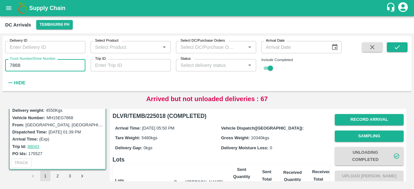
click at [17, 66] on input "7868" at bounding box center [45, 65] width 80 height 12
type input "3780"
click at [402, 50] on button "submit" at bounding box center [397, 47] width 21 height 10
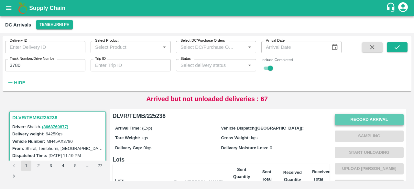
click at [364, 121] on button "Record Arrival" at bounding box center [369, 119] width 69 height 11
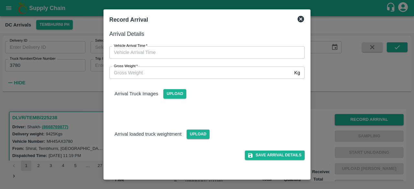
type input "DD/MM/YYYY hh:mm aa"
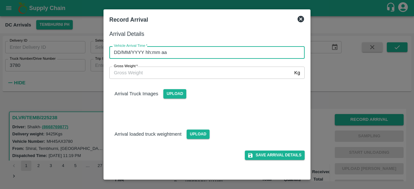
click at [240, 55] on input "DD/MM/YYYY hh:mm aa" at bounding box center [204, 52] width 191 height 12
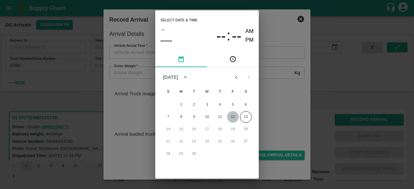
click at [234, 119] on button "12" at bounding box center [233, 117] width 12 height 12
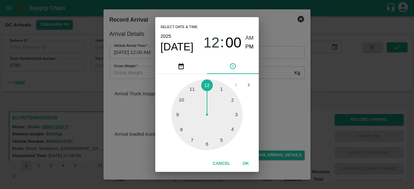
click at [192, 88] on div at bounding box center [207, 114] width 71 height 71
click at [207, 144] on div at bounding box center [207, 114] width 71 height 71
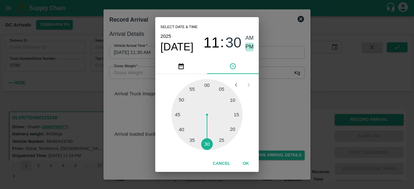
click at [246, 47] on span "PM" at bounding box center [250, 47] width 8 height 9
type input "[DATE] 11:30 PM"
click at [272, 91] on div "Select date & time [DATE] 11 : 30 AM PM 05 10 15 20 25 30 35 40 45 50 55 00 Can…" at bounding box center [207, 94] width 414 height 189
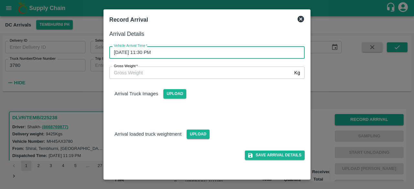
click at [129, 70] on input "Gross Weight   *" at bounding box center [200, 73] width 183 height 12
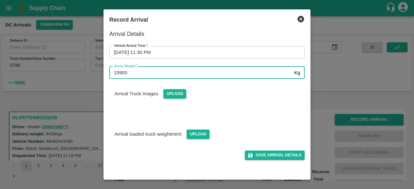
type input "15900"
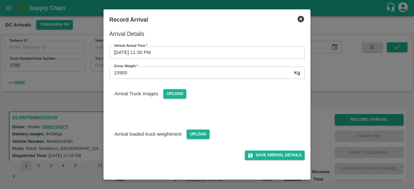
click at [195, 129] on div "Upload" at bounding box center [196, 132] width 28 height 15
click at [197, 133] on span "Upload" at bounding box center [198, 134] width 23 height 9
click at [0, 0] on input "Upload" at bounding box center [0, 0] width 0 height 0
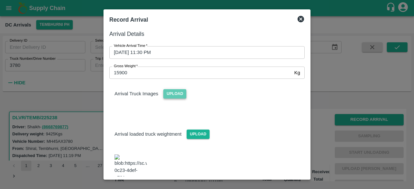
click at [173, 94] on span "Upload" at bounding box center [174, 93] width 23 height 9
click at [0, 0] on input "Upload" at bounding box center [0, 0] width 0 height 0
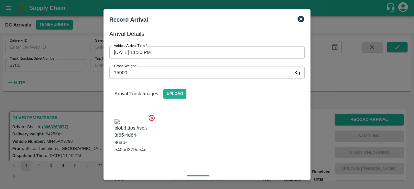
scroll to position [80, 0]
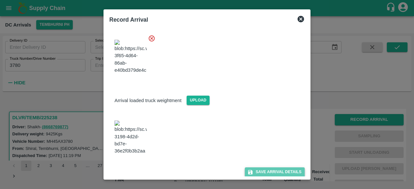
click at [269, 170] on button "Save Arrival Details" at bounding box center [275, 172] width 60 height 9
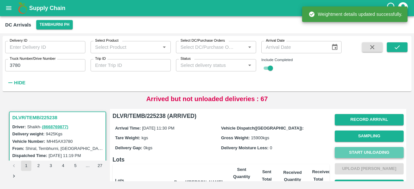
click at [365, 151] on button "Start Unloading" at bounding box center [369, 152] width 69 height 11
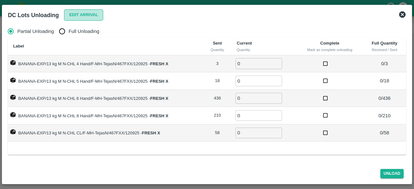
click at [78, 11] on button "Edit Arrival" at bounding box center [83, 14] width 39 height 11
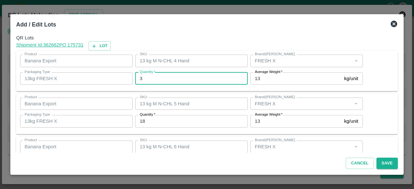
click at [149, 77] on input "3" at bounding box center [191, 79] width 113 height 12
type input "0"
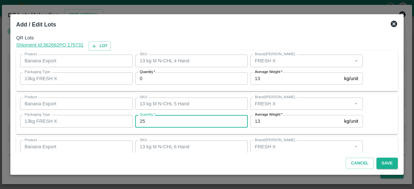
type input "25"
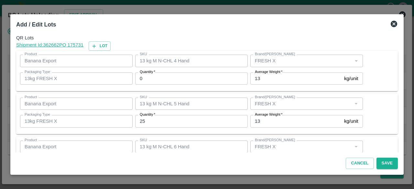
scroll to position [72, 0]
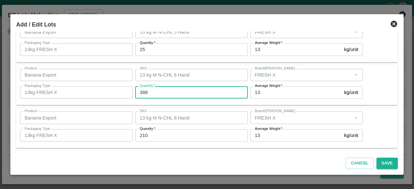
type input "388"
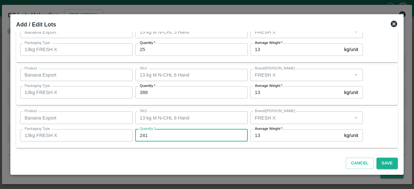
type input "241"
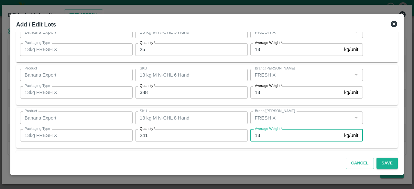
scroll to position [115, 0]
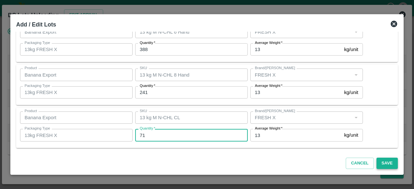
type input "71"
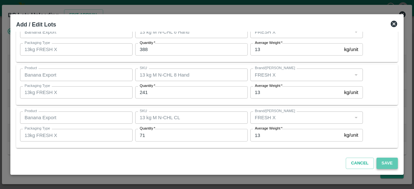
click at [387, 162] on button "Save" at bounding box center [387, 163] width 21 height 11
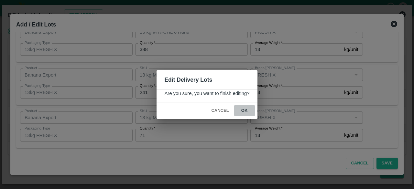
click at [242, 112] on button "ok" at bounding box center [244, 110] width 21 height 11
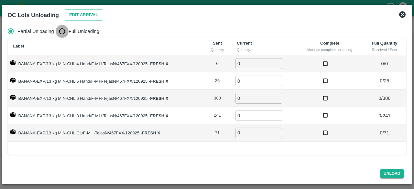
click at [60, 31] on input "Full Unloading" at bounding box center [62, 31] width 13 height 13
radio input "true"
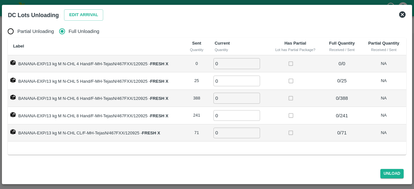
click at [229, 79] on input "0" at bounding box center [237, 81] width 47 height 11
type input "25"
type input "388"
type input "241"
type input "71"
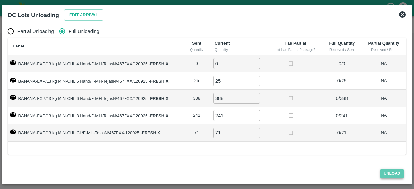
click at [390, 176] on button "Unload" at bounding box center [392, 173] width 23 height 9
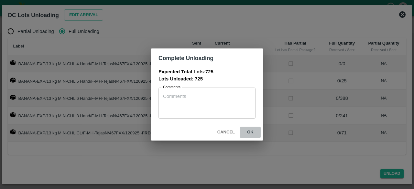
click at [250, 131] on button "ok" at bounding box center [250, 132] width 21 height 11
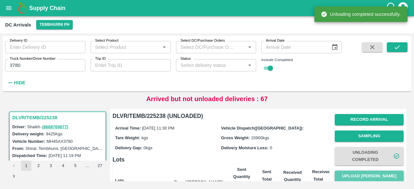
click at [360, 177] on button "Upload [PERSON_NAME]" at bounding box center [369, 176] width 69 height 11
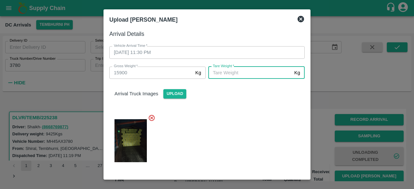
click at [235, 74] on input "[PERSON_NAME]   *" at bounding box center [250, 73] width 84 height 12
type input "5640"
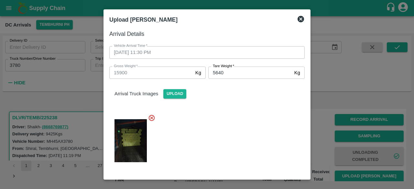
click at [246, 125] on div at bounding box center [204, 139] width 201 height 60
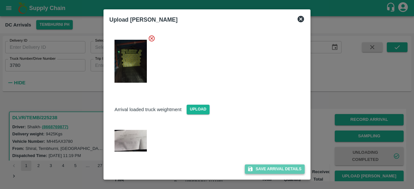
click at [274, 169] on button "Save Arrival Details" at bounding box center [275, 169] width 60 height 9
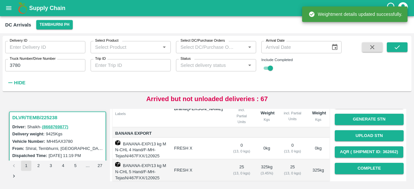
scroll to position [74, 0]
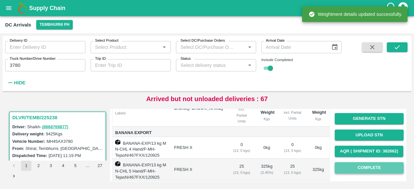
click at [363, 168] on button "Complete" at bounding box center [369, 167] width 69 height 11
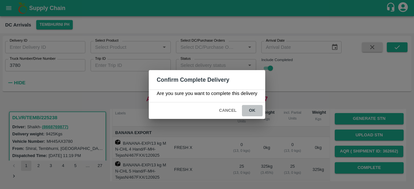
click at [254, 110] on button "ok" at bounding box center [252, 110] width 21 height 11
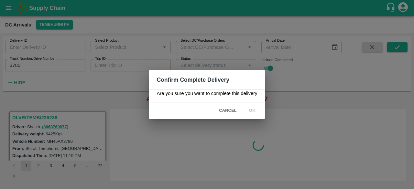
scroll to position [0, 0]
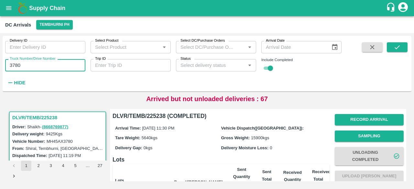
click at [13, 64] on input "3780" at bounding box center [45, 65] width 80 height 12
type input "3636"
click at [403, 50] on button "submit" at bounding box center [397, 47] width 21 height 10
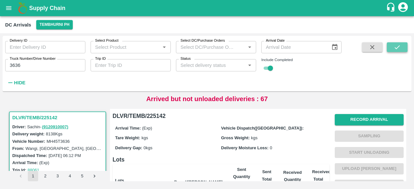
click at [397, 48] on icon "submit" at bounding box center [397, 47] width 5 height 4
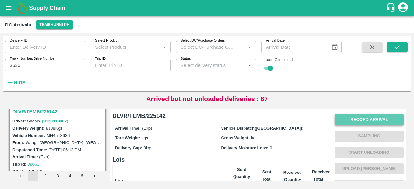
click at [375, 117] on button "Record Arrival" at bounding box center [369, 119] width 69 height 11
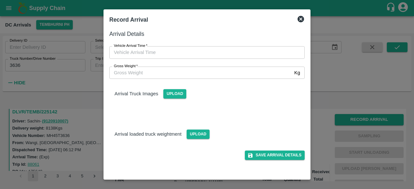
type input "DD/MM/YYYY hh:mm aa"
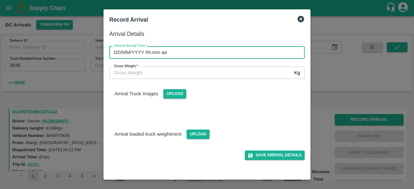
click at [181, 54] on input "DD/MM/YYYY hh:mm aa" at bounding box center [204, 52] width 191 height 12
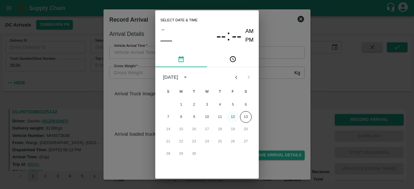
click at [232, 118] on button "12" at bounding box center [233, 117] width 12 height 12
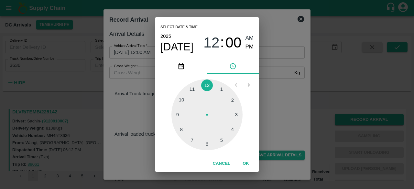
click at [206, 145] on div at bounding box center [207, 114] width 71 height 71
click at [181, 133] on div at bounding box center [207, 114] width 71 height 71
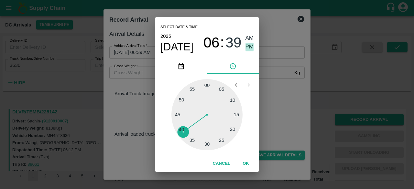
click at [248, 44] on span "PM" at bounding box center [250, 47] width 8 height 9
type input "[DATE] 06:39 PM"
click at [280, 101] on div "Select date & time [DATE] 06 : 39 AM PM 05 10 15 20 25 30 35 40 45 50 55 00 Can…" at bounding box center [207, 94] width 414 height 189
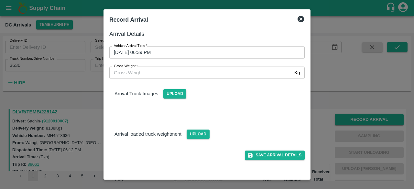
click at [302, 18] on icon at bounding box center [301, 19] width 6 height 6
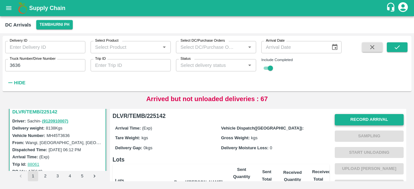
click at [362, 118] on button "Record Arrival" at bounding box center [369, 119] width 69 height 11
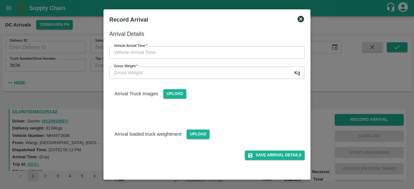
type input "DD/MM/YYYY hh:mm aa"
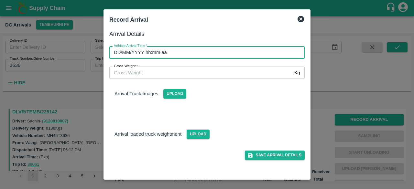
click at [204, 55] on input "DD/MM/YYYY hh:mm aa" at bounding box center [204, 52] width 191 height 12
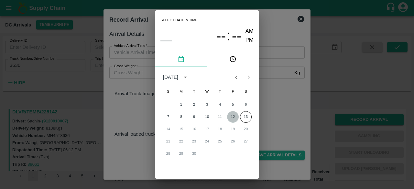
click at [232, 117] on button "12" at bounding box center [233, 117] width 12 height 12
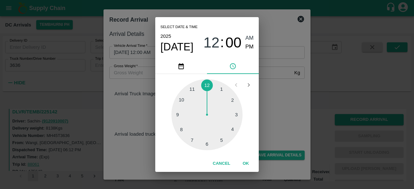
click at [207, 144] on div at bounding box center [207, 114] width 71 height 71
click at [179, 132] on div at bounding box center [207, 114] width 71 height 71
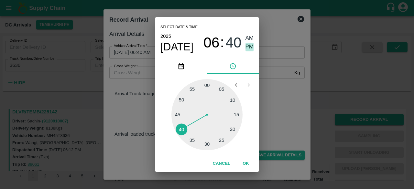
click at [249, 45] on span "PM" at bounding box center [250, 47] width 8 height 9
type input "[DATE] 06:40 PM"
click at [270, 97] on div "Select date & time [DATE] 06 : 40 AM PM 05 10 15 20 25 30 35 40 45 50 55 00 Can…" at bounding box center [207, 94] width 414 height 189
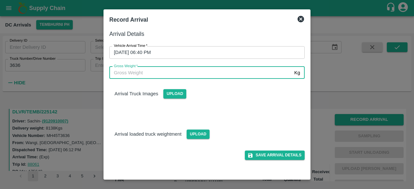
click at [134, 74] on input "Gross Weight   *" at bounding box center [200, 73] width 183 height 12
type input "14210"
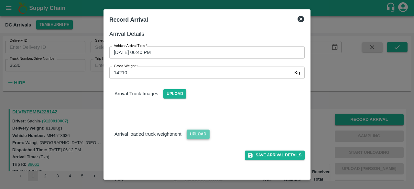
click at [202, 135] on span "Upload" at bounding box center [198, 134] width 23 height 9
click at [0, 0] on input "Upload" at bounding box center [0, 0] width 0 height 0
click at [175, 95] on span "Upload" at bounding box center [174, 93] width 23 height 9
click at [0, 0] on input "Upload" at bounding box center [0, 0] width 0 height 0
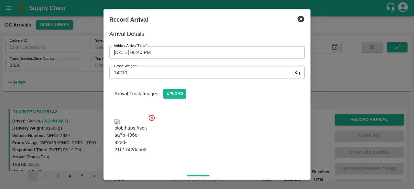
scroll to position [70, 0]
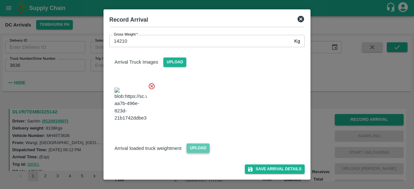
click at [196, 149] on span "Upload" at bounding box center [198, 148] width 23 height 9
click at [0, 0] on input "Upload" at bounding box center [0, 0] width 0 height 0
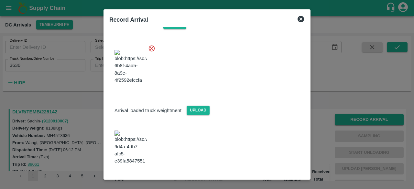
scroll to position [104, 0]
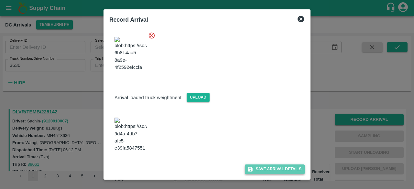
click at [268, 171] on button "Save Arrival Details" at bounding box center [275, 169] width 60 height 9
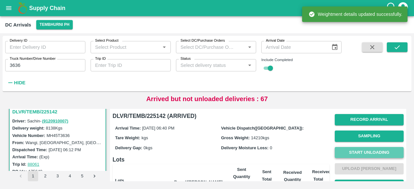
click at [363, 155] on button "Start Unloading" at bounding box center [369, 152] width 69 height 11
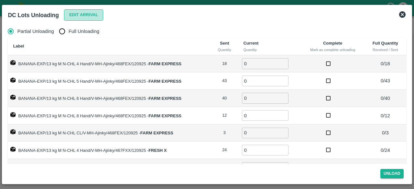
click at [78, 13] on button "Edit Arrival" at bounding box center [83, 14] width 39 height 11
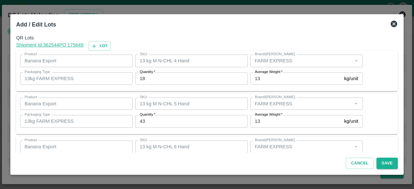
click at [143, 79] on input "18" at bounding box center [191, 79] width 113 height 12
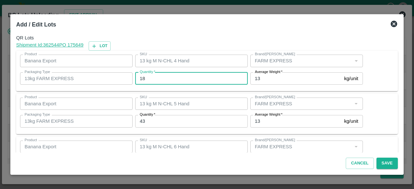
click at [143, 79] on input "18" at bounding box center [191, 79] width 113 height 12
type input "16"
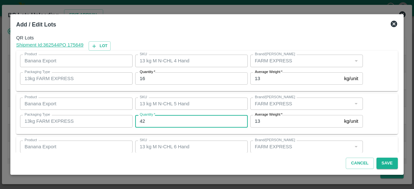
type input "42"
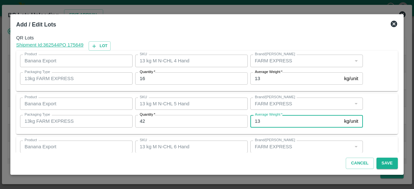
scroll to position [72, 0]
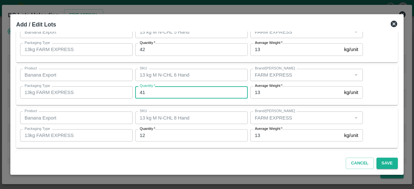
type input "41"
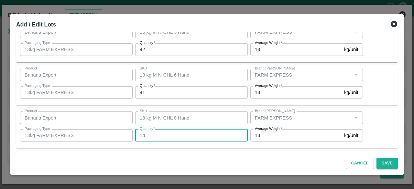
type input "14"
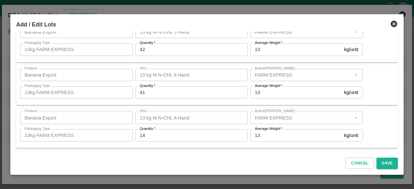
scroll to position [158, 0]
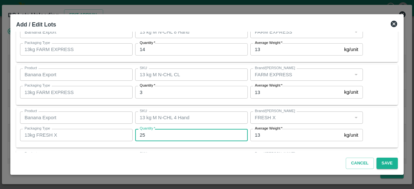
type input "25"
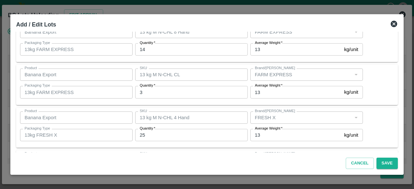
scroll to position [244, 0]
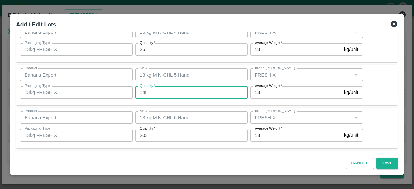
type input "148"
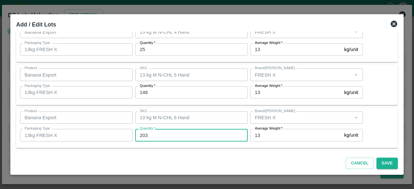
type input "3"
type input "202"
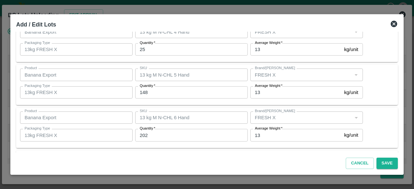
scroll to position [330, 0]
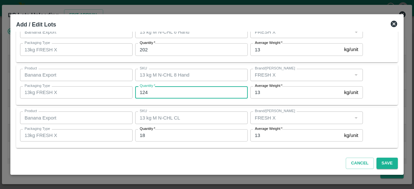
type input "124"
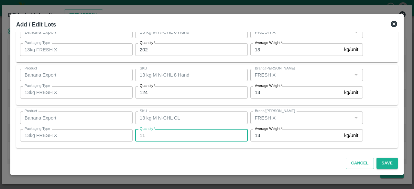
type input "11"
click at [385, 166] on button "Save" at bounding box center [387, 163] width 21 height 11
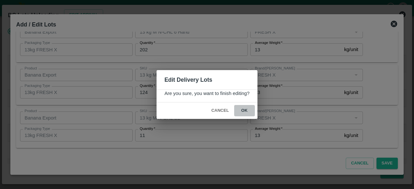
click at [245, 109] on button "ok" at bounding box center [244, 110] width 21 height 11
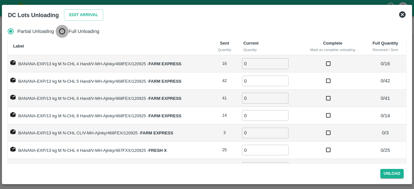
click at [61, 34] on input "Full Unloading" at bounding box center [62, 31] width 13 height 13
radio input "true"
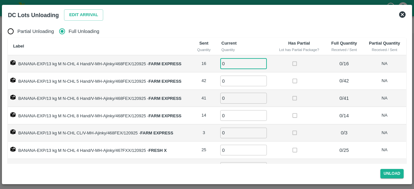
click at [228, 64] on input "0" at bounding box center [243, 63] width 47 height 11
type input "16"
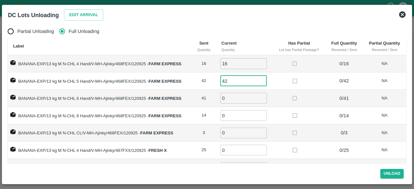
type input "42"
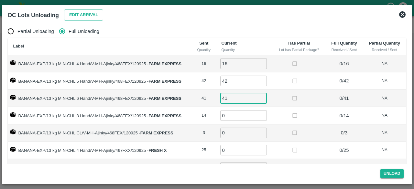
type input "41"
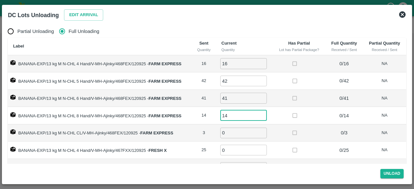
type input "14"
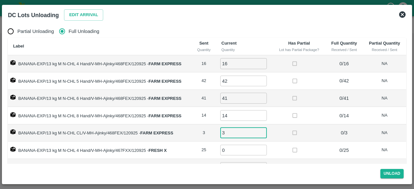
type input "3"
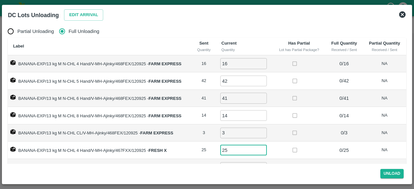
type input "25"
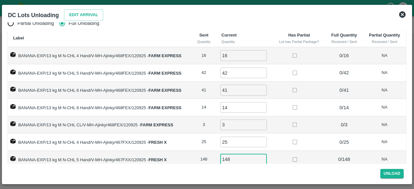
type input "148"
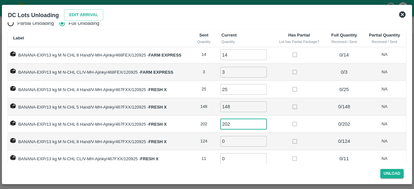
type input "202"
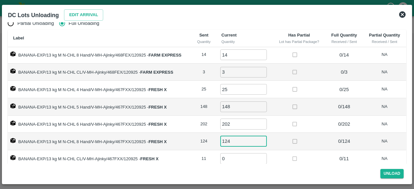
type input "124"
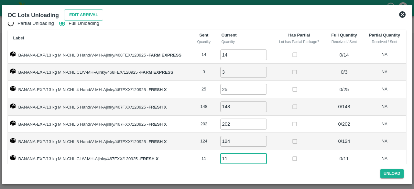
scroll to position [52, 0]
type input "11"
click at [391, 174] on button "Unload" at bounding box center [392, 173] width 23 height 9
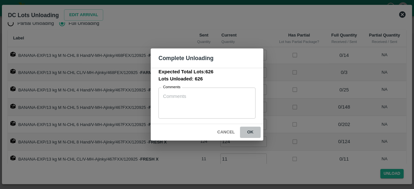
click at [250, 132] on button "ok" at bounding box center [250, 132] width 21 height 11
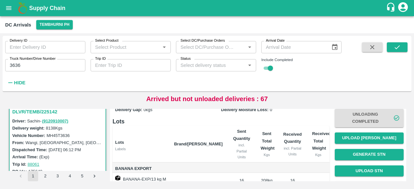
scroll to position [36, 0]
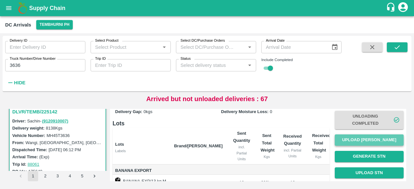
click at [370, 140] on button "Upload [PERSON_NAME]" at bounding box center [369, 140] width 69 height 11
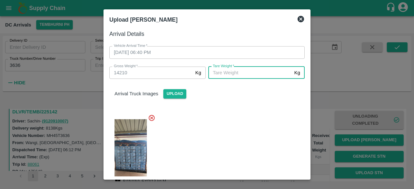
click at [251, 72] on input "[PERSON_NAME]   *" at bounding box center [250, 73] width 84 height 12
type input "5310"
click at [249, 140] on div at bounding box center [204, 153] width 201 height 89
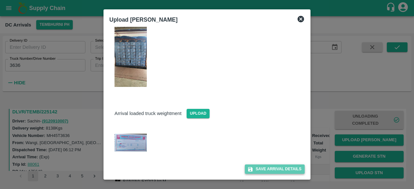
click at [266, 172] on button "Save Arrival Details" at bounding box center [275, 169] width 60 height 9
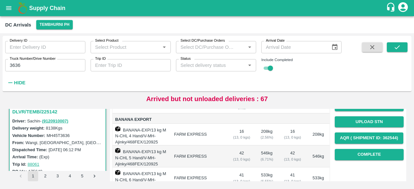
scroll to position [87, 0]
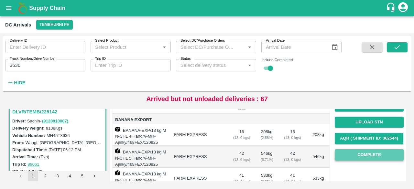
click at [368, 156] on button "Complete" at bounding box center [369, 155] width 69 height 11
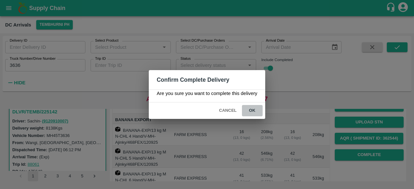
click at [249, 112] on button "ok" at bounding box center [252, 110] width 21 height 11
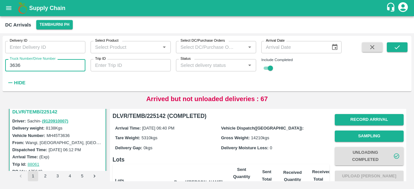
click at [13, 64] on input "3636" at bounding box center [45, 65] width 80 height 12
type input "0096"
click at [398, 46] on icon "submit" at bounding box center [397, 47] width 7 height 7
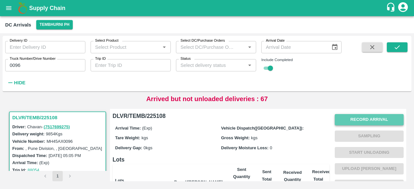
click at [369, 120] on button "Record Arrival" at bounding box center [369, 119] width 69 height 11
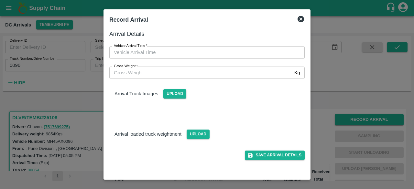
type input "DD/MM/YYYY hh:mm aa"
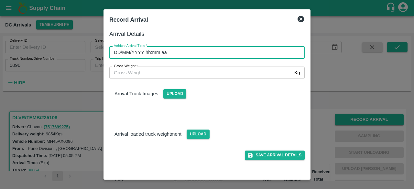
click at [203, 56] on input "DD/MM/YYYY hh:mm aa" at bounding box center [204, 52] width 191 height 12
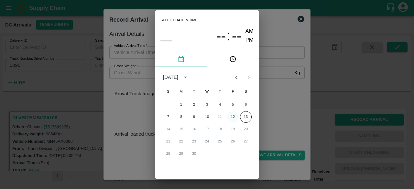
click at [231, 119] on button "12" at bounding box center [233, 117] width 12 height 12
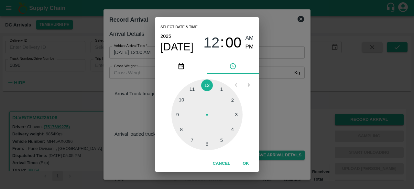
click at [206, 146] on div at bounding box center [207, 114] width 71 height 71
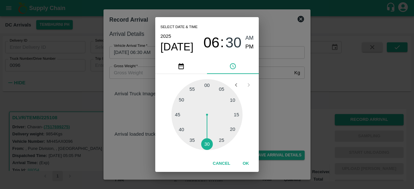
click at [247, 47] on span "PM" at bounding box center [250, 47] width 8 height 9
type input "[DATE] 06:30 PM"
click at [270, 110] on div "Select date & time [DATE] 06 : 30 AM PM 05 10 15 20 25 30 35 40 45 50 55 00 Can…" at bounding box center [207, 94] width 414 height 189
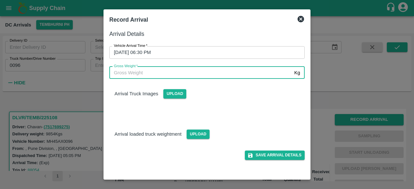
click at [121, 70] on input "Gross Weight   *" at bounding box center [200, 73] width 183 height 12
type input "16760"
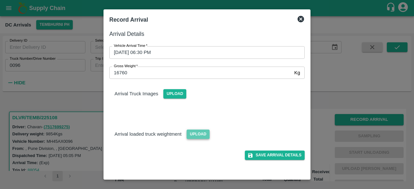
click at [199, 137] on span "Upload" at bounding box center [198, 134] width 23 height 9
click at [0, 0] on input "Upload" at bounding box center [0, 0] width 0 height 0
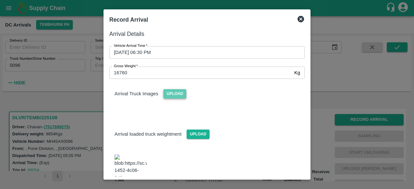
click at [176, 96] on span "Upload" at bounding box center [174, 93] width 23 height 9
click at [0, 0] on input "Upload" at bounding box center [0, 0] width 0 height 0
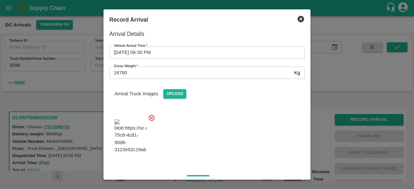
scroll to position [99, 0]
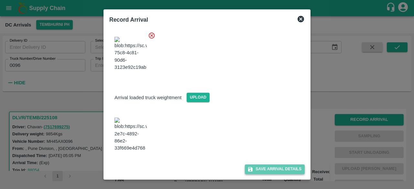
click at [271, 170] on button "Save Arrival Details" at bounding box center [275, 169] width 60 height 9
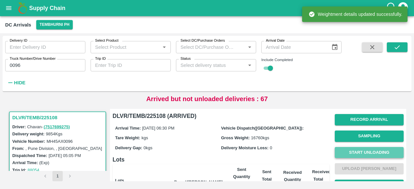
click at [362, 152] on button "Start Unloading" at bounding box center [369, 152] width 69 height 11
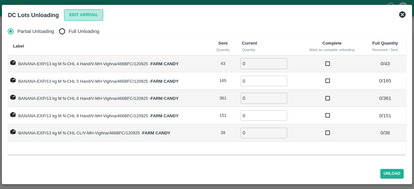
click at [78, 14] on button "Edit Arrival" at bounding box center [83, 14] width 39 height 11
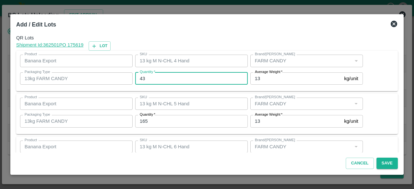
click at [142, 79] on input "43" at bounding box center [191, 79] width 113 height 12
type input "18"
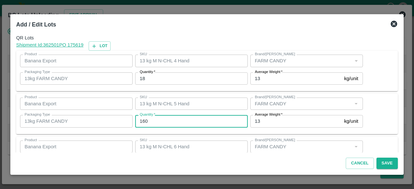
type input "160"
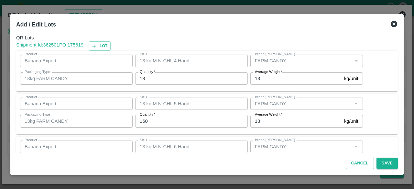
scroll to position [72, 0]
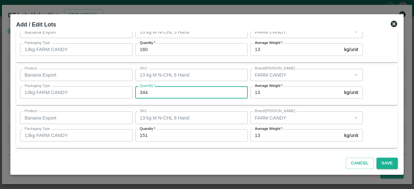
type input "344"
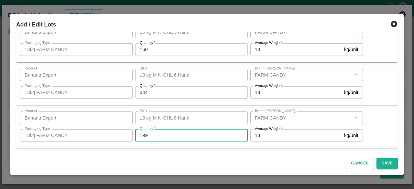
type input "199"
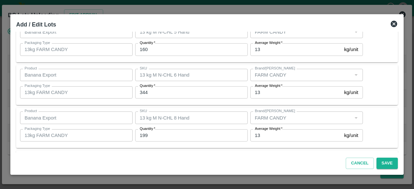
scroll to position [115, 0]
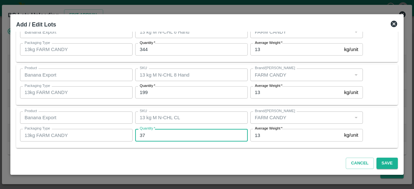
type input "37"
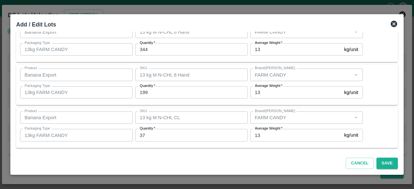
click at [372, 124] on div "Product Banana Export Product SKU 13 kg M N-CHL CL SKU Brand/Marka Brand/Marka …" at bounding box center [207, 128] width 374 height 33
click at [387, 164] on button "Save" at bounding box center [387, 163] width 21 height 11
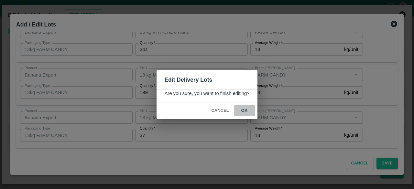
click at [242, 108] on button "ok" at bounding box center [244, 110] width 21 height 11
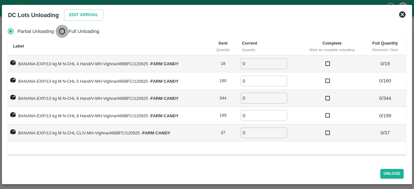
click at [61, 31] on input "Full Unloading" at bounding box center [62, 31] width 13 height 13
radio input "true"
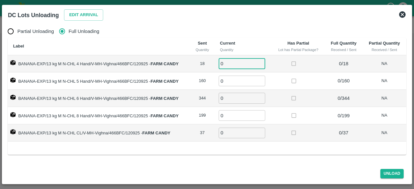
click at [232, 64] on input "0" at bounding box center [242, 63] width 47 height 11
type input "18"
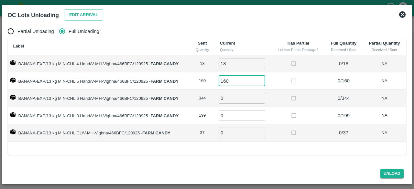
type input "160"
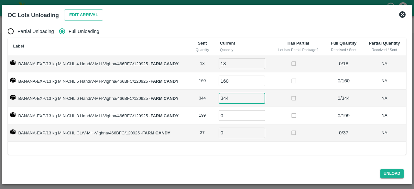
type input "344"
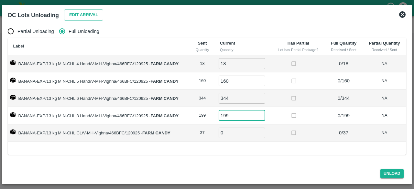
type input "199"
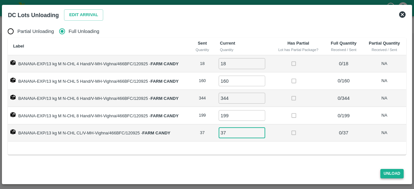
type input "37"
click at [389, 173] on button "Unload" at bounding box center [392, 173] width 23 height 9
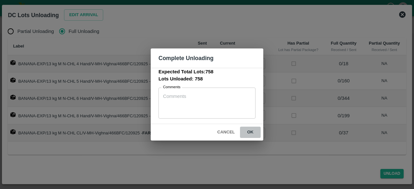
click at [251, 131] on button "ok" at bounding box center [250, 132] width 21 height 11
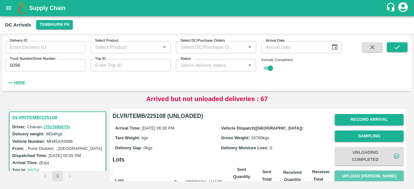
click at [364, 177] on button "Upload [PERSON_NAME]" at bounding box center [369, 176] width 69 height 11
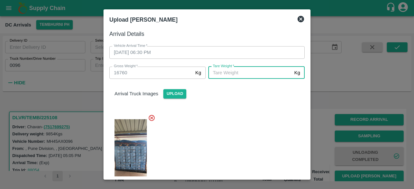
click at [243, 76] on input "[PERSON_NAME]   *" at bounding box center [250, 73] width 84 height 12
type input "5950"
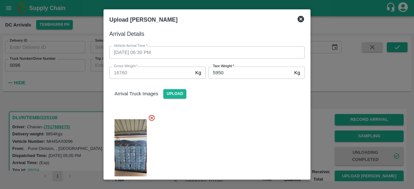
click at [253, 143] on div at bounding box center [204, 153] width 201 height 89
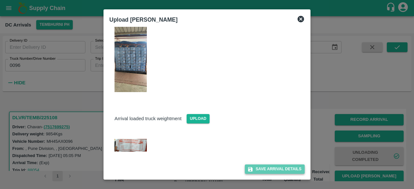
click at [270, 171] on button "Save Arrival Details" at bounding box center [275, 169] width 60 height 9
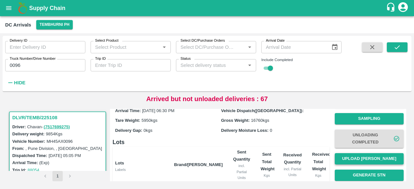
scroll to position [17, 0]
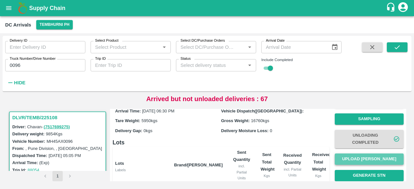
click at [361, 154] on button "Upload [PERSON_NAME]" at bounding box center [369, 159] width 69 height 11
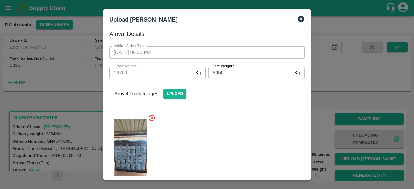
click at [299, 18] on icon at bounding box center [301, 19] width 6 height 6
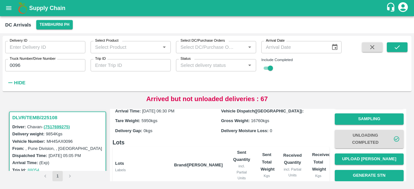
scroll to position [92, 0]
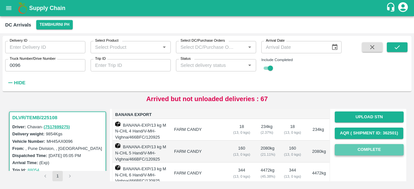
click at [364, 152] on button "Complete" at bounding box center [369, 149] width 69 height 11
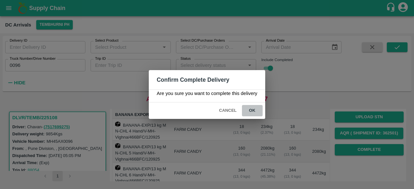
click at [253, 109] on button "ok" at bounding box center [252, 110] width 21 height 11
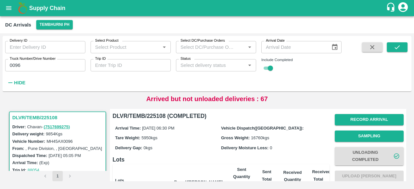
click at [4, 67] on div "Truck Number/Drive Number 0096 Truck Number/Drive Number" at bounding box center [42, 62] width 85 height 17
click at [17, 64] on input "0096" at bounding box center [45, 65] width 80 height 12
type input "0096"
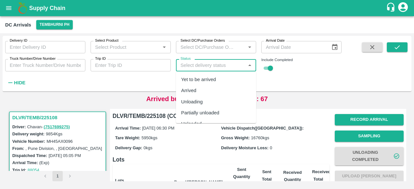
click at [235, 66] on input "Status" at bounding box center [211, 65] width 66 height 8
click at [219, 79] on div "Yet to be arrived" at bounding box center [216, 79] width 80 height 11
type input "Yet to be arrived"
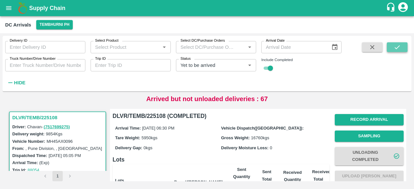
click at [395, 50] on icon "submit" at bounding box center [397, 47] width 7 height 7
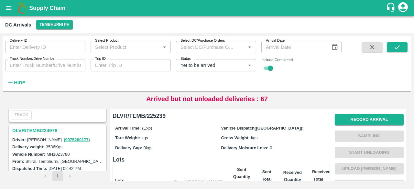
scroll to position [1086, 0]
click at [42, 127] on h3 "DLVR/TEMB/224978" at bounding box center [58, 131] width 93 height 8
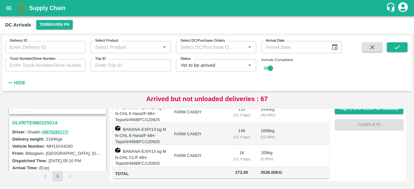
scroll to position [1007, 0]
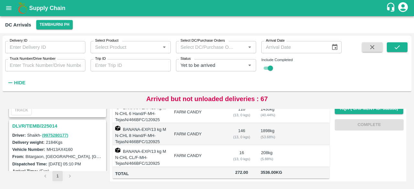
click at [46, 122] on h3 "DLVR/TEMB/225014" at bounding box center [58, 126] width 93 height 8
